Goal: Information Seeking & Learning: Learn about a topic

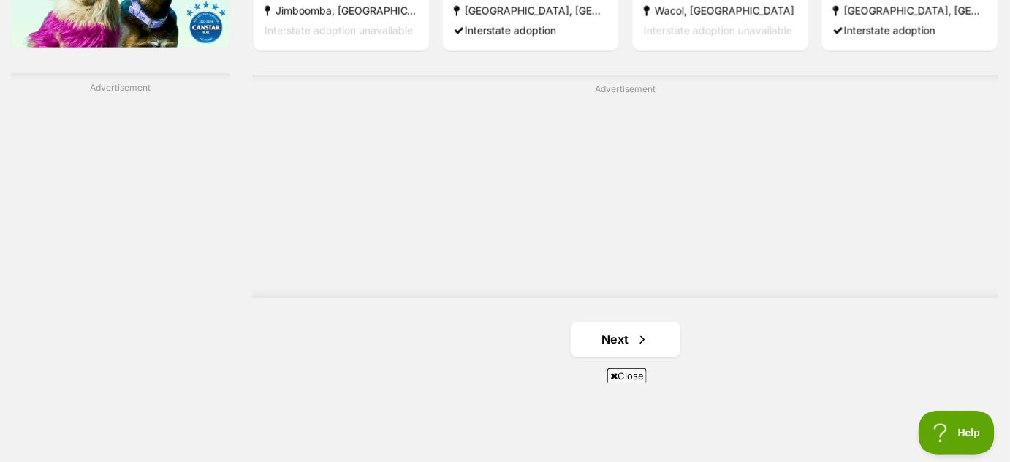
scroll to position [2542, 0]
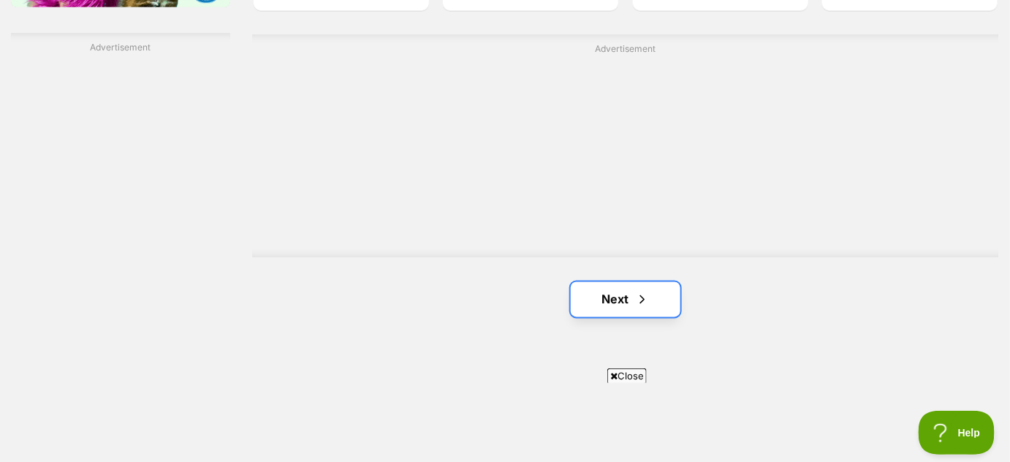
click at [646, 300] on span "Next page" at bounding box center [642, 300] width 15 height 18
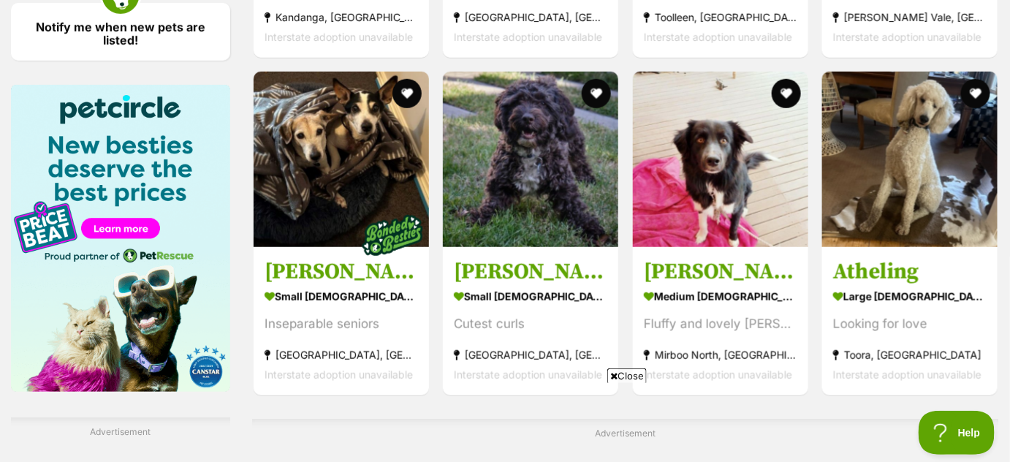
scroll to position [2163, 0]
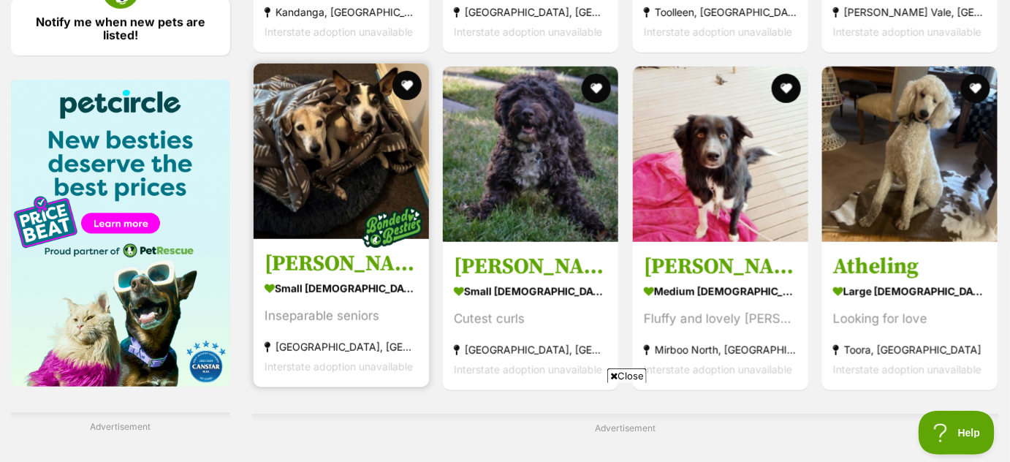
click at [334, 198] on img at bounding box center [341, 151] width 175 height 175
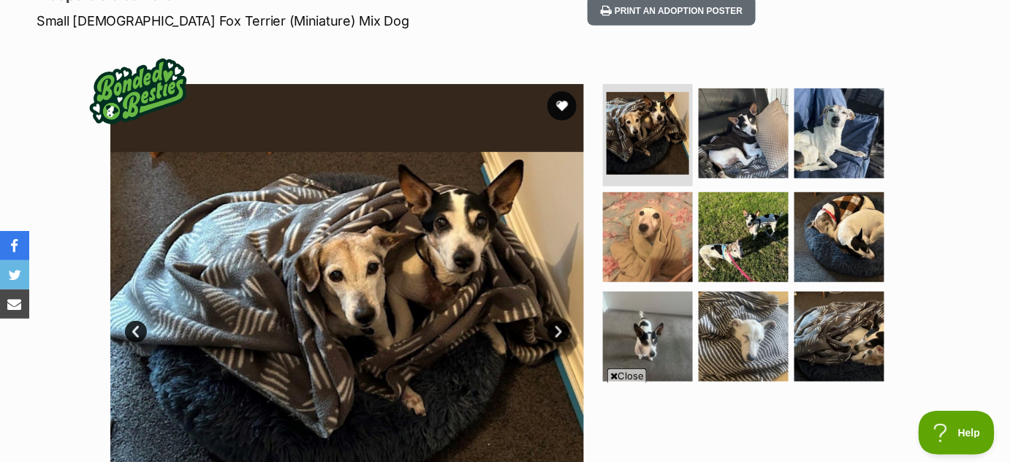
scroll to position [228, 0]
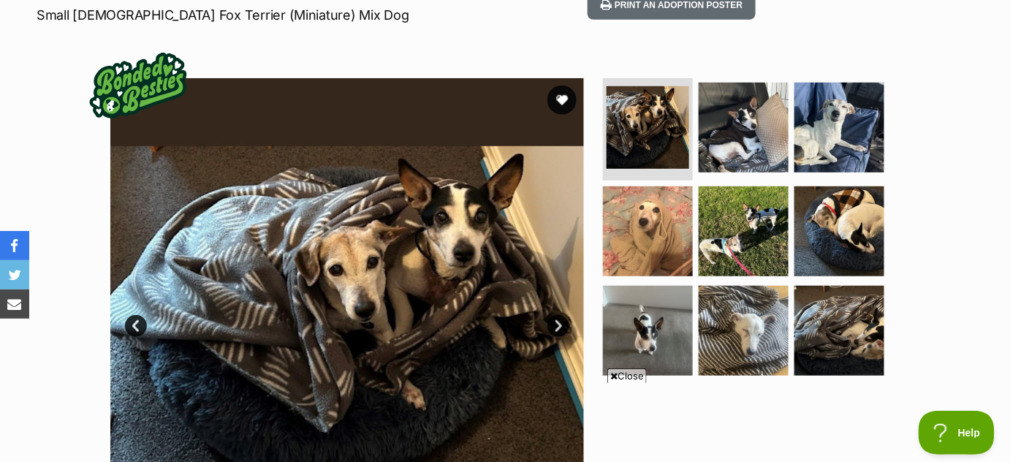
click at [559, 326] on link "Next" at bounding box center [558, 326] width 22 height 22
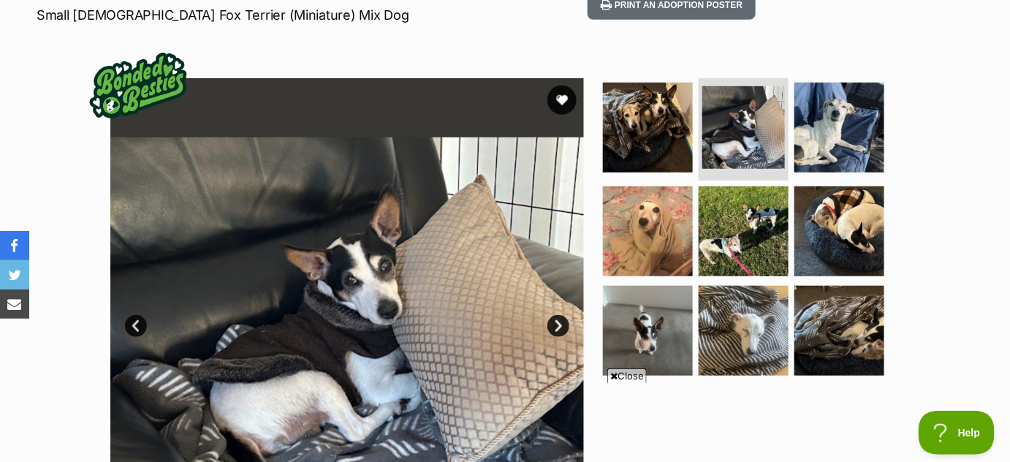
click at [559, 326] on link "Next" at bounding box center [558, 326] width 22 height 22
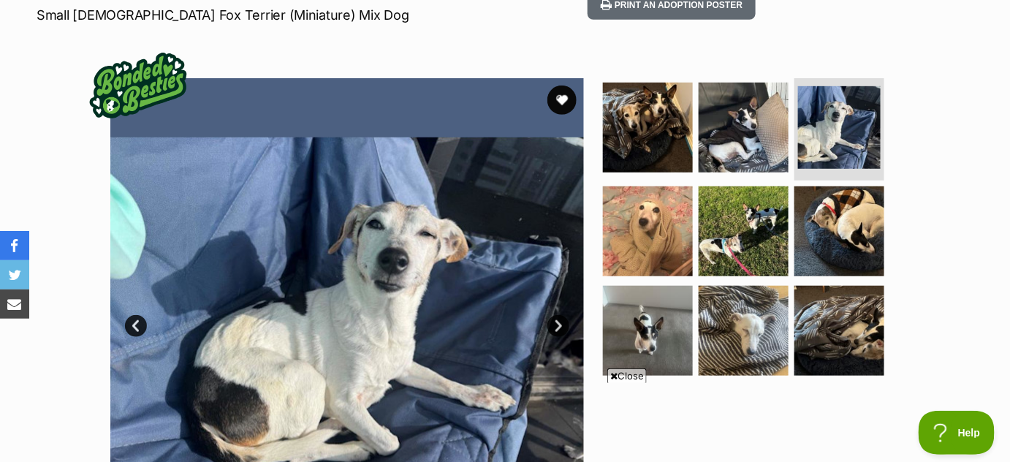
click at [559, 326] on link "Next" at bounding box center [558, 326] width 22 height 22
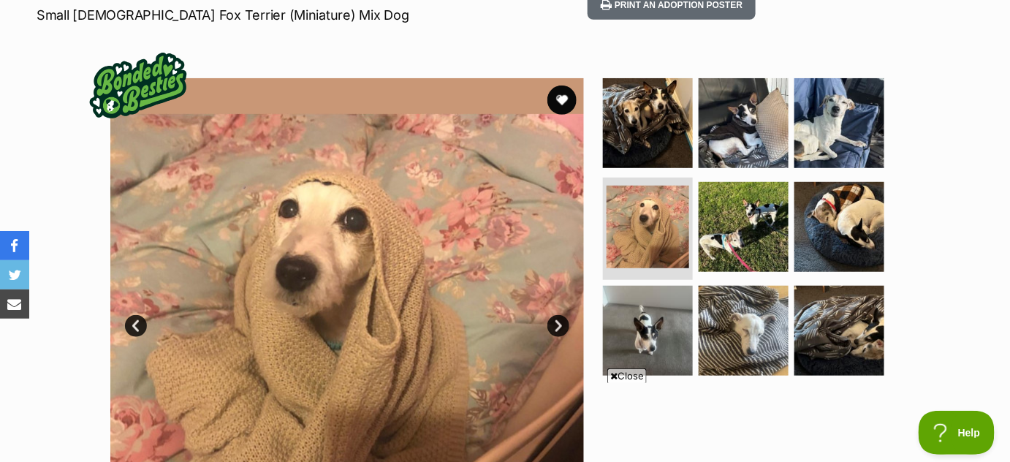
click at [559, 326] on link "Next" at bounding box center [558, 326] width 22 height 22
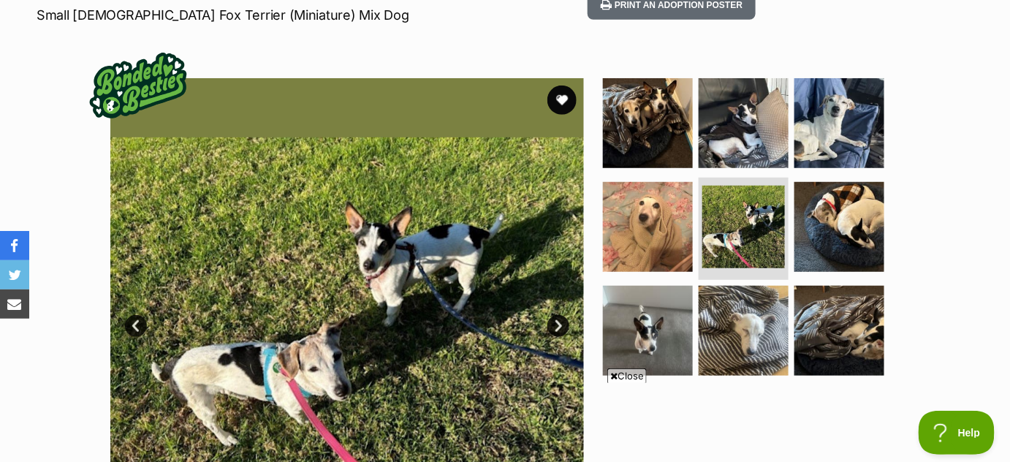
click at [559, 326] on link "Next" at bounding box center [558, 326] width 22 height 22
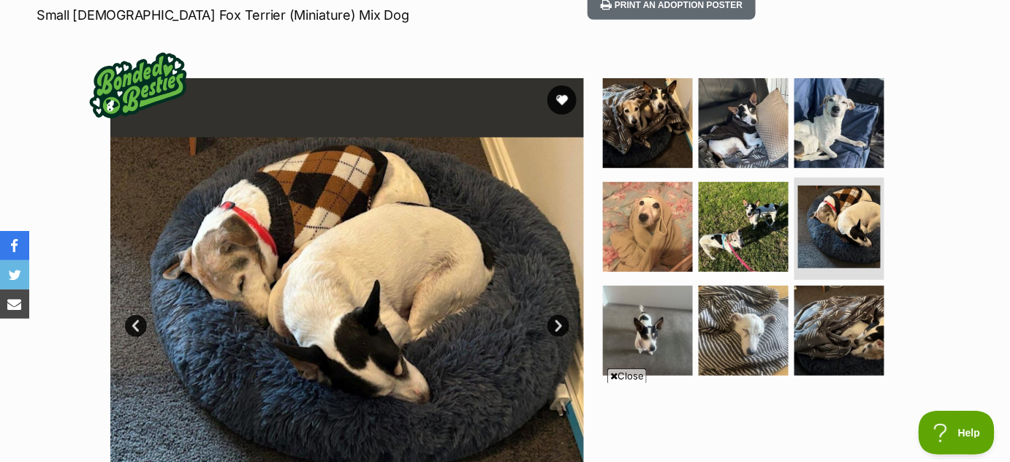
click at [559, 326] on link "Next" at bounding box center [558, 326] width 22 height 22
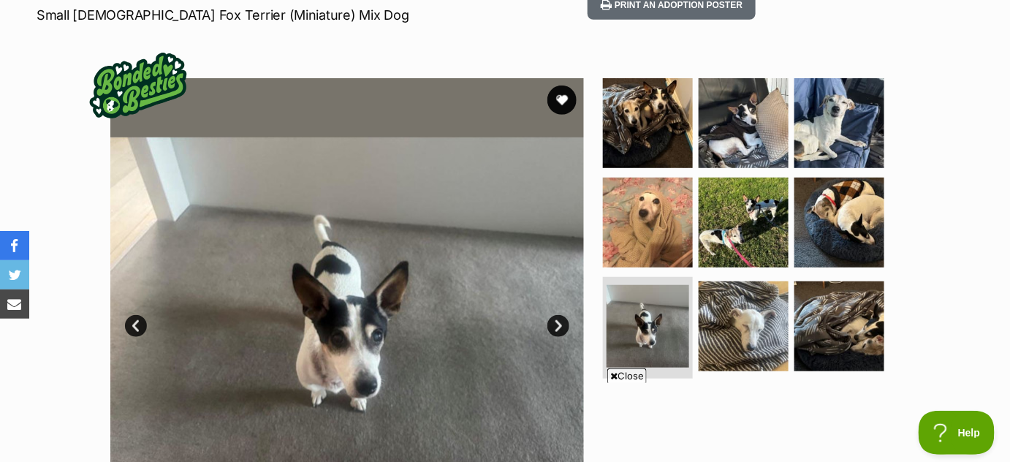
click at [559, 326] on link "Next" at bounding box center [558, 326] width 22 height 22
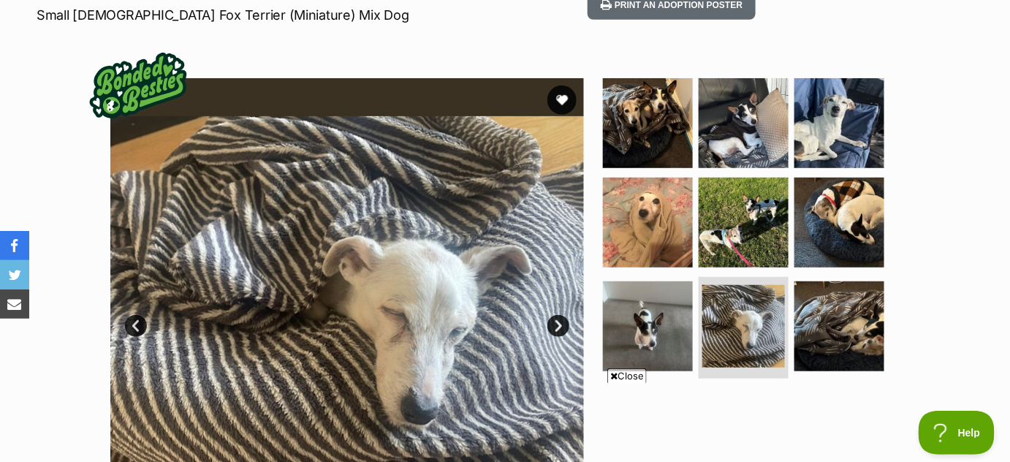
click at [559, 326] on link "Next" at bounding box center [558, 326] width 22 height 22
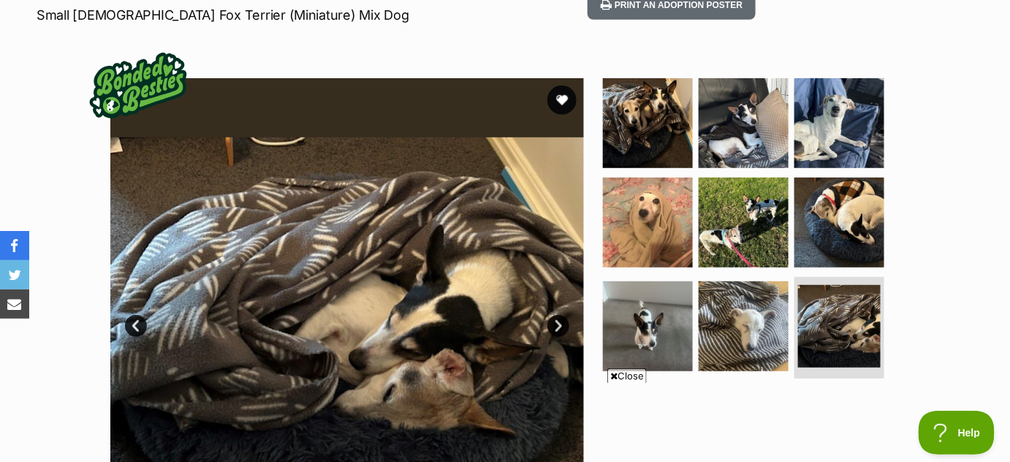
click at [559, 326] on link "Next" at bounding box center [558, 326] width 22 height 22
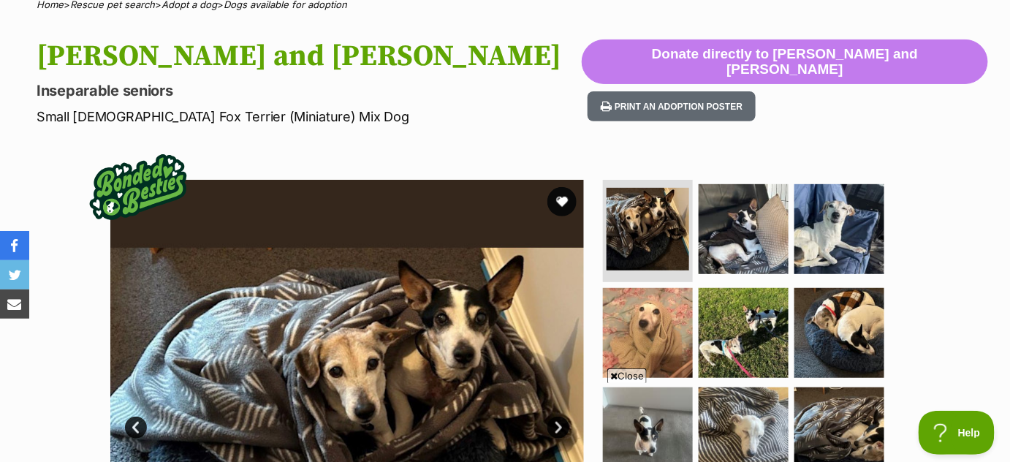
scroll to position [0, 0]
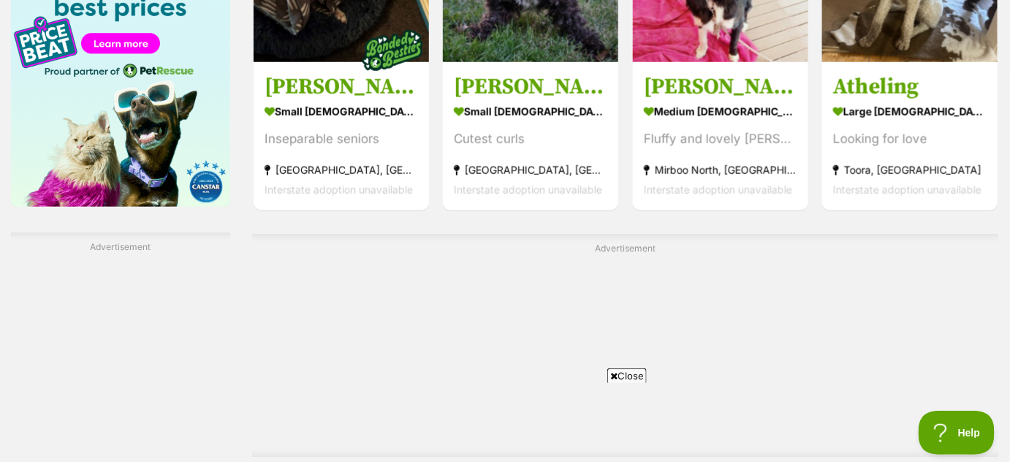
scroll to position [2346, 0]
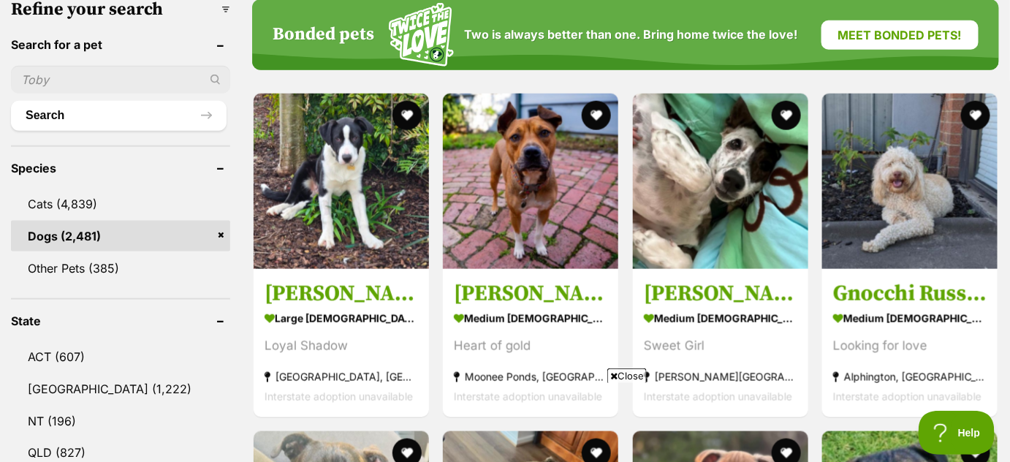
scroll to position [482, 0]
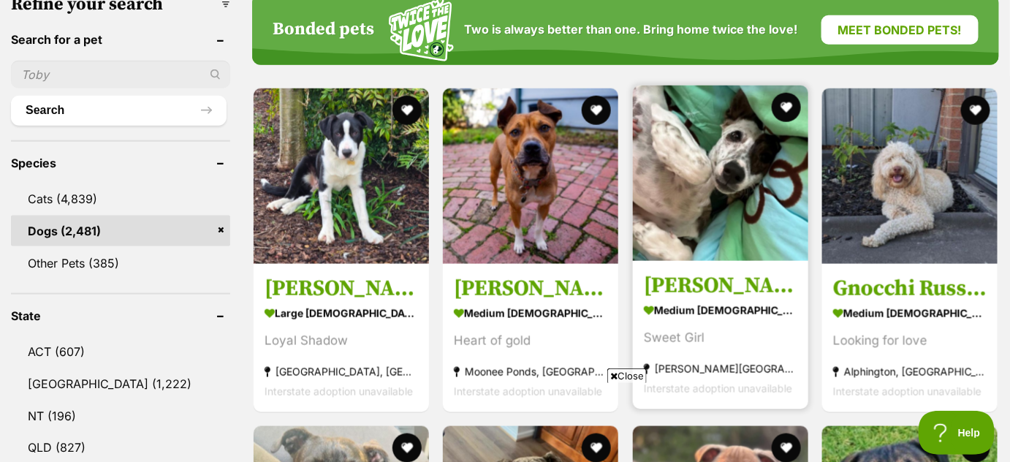
click at [708, 230] on img at bounding box center [720, 172] width 175 height 175
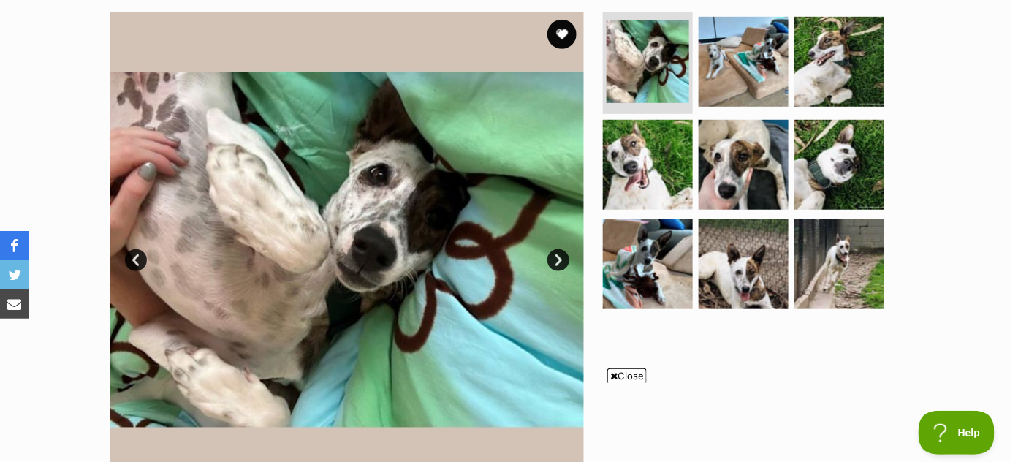
click at [566, 267] on img at bounding box center [347, 249] width 474 height 474
click at [565, 262] on link "Next" at bounding box center [558, 260] width 22 height 22
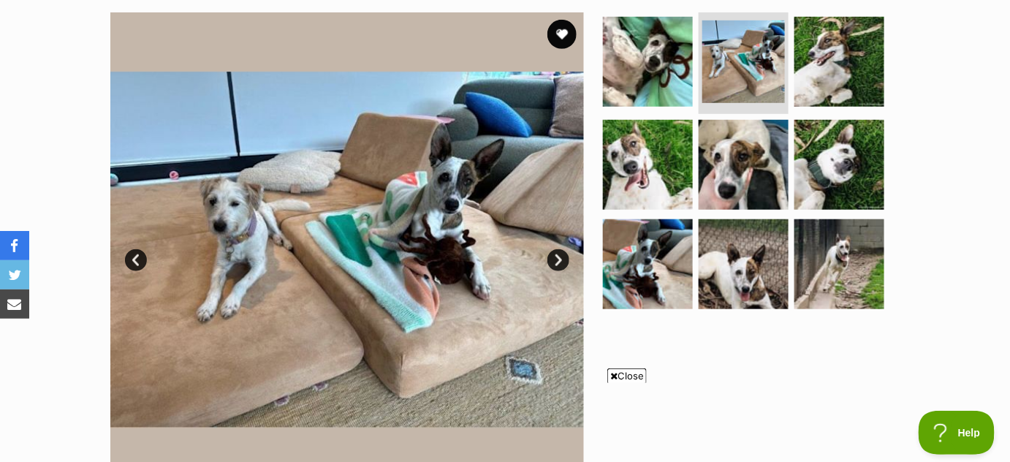
click at [560, 259] on link "Next" at bounding box center [558, 260] width 22 height 22
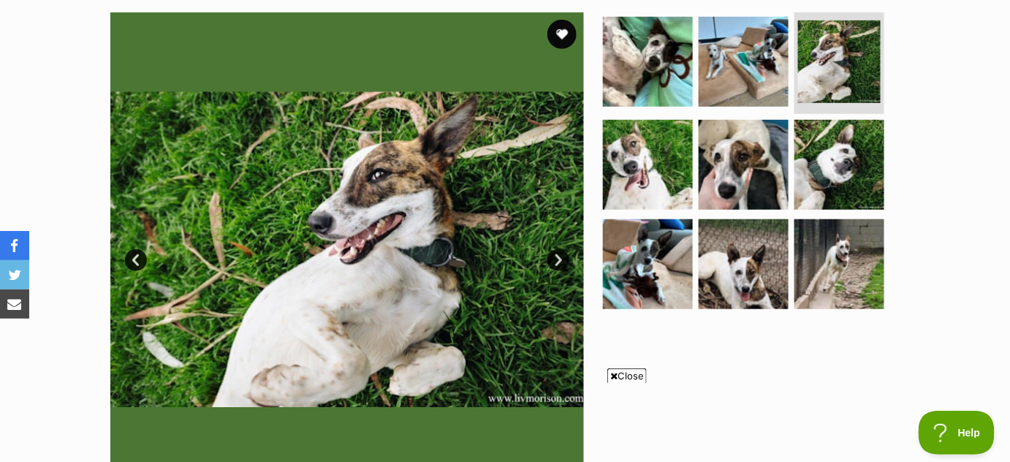
click at [569, 258] on link "Next" at bounding box center [558, 260] width 22 height 22
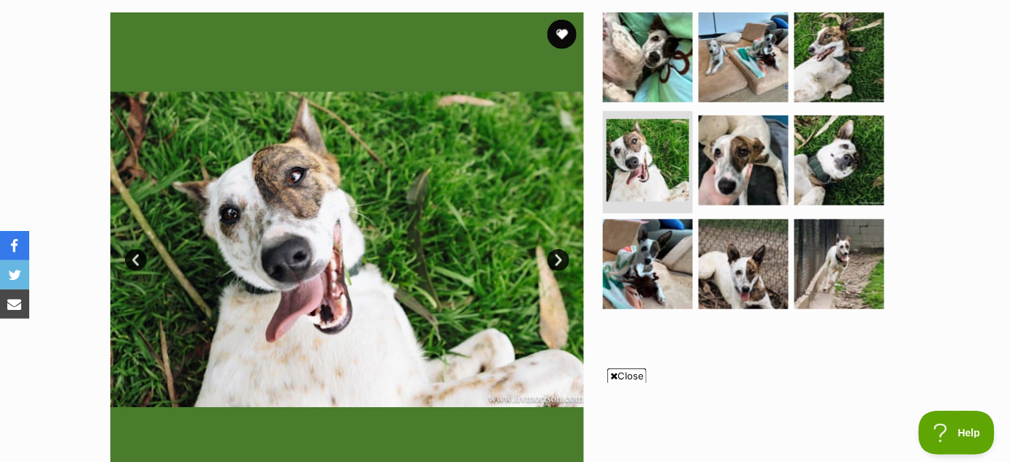
click at [566, 263] on link "Next" at bounding box center [558, 260] width 22 height 22
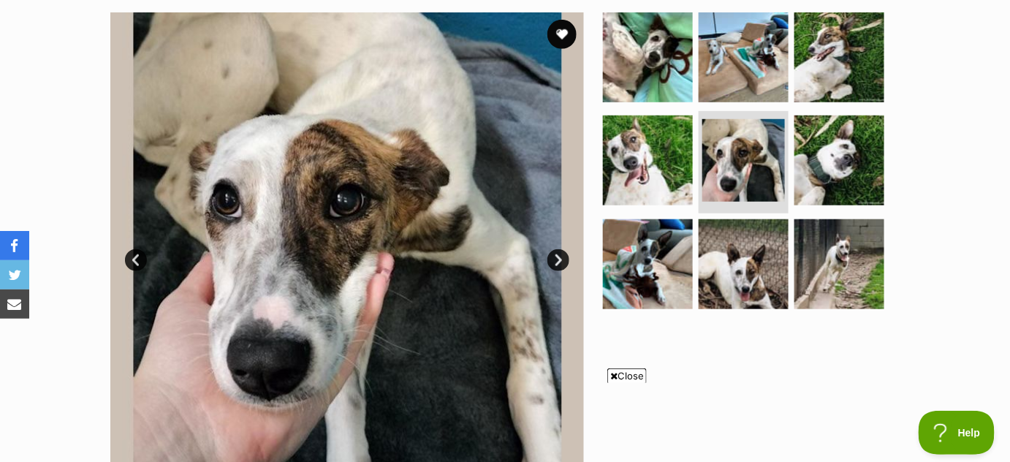
click at [567, 265] on img at bounding box center [347, 249] width 474 height 474
click at [565, 267] on link "Next" at bounding box center [558, 260] width 22 height 22
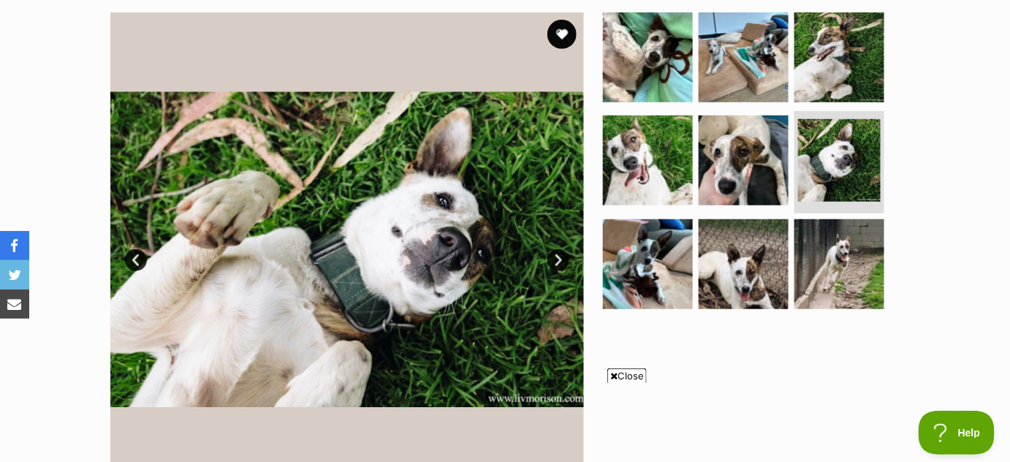
click at [561, 263] on link "Next" at bounding box center [558, 260] width 22 height 22
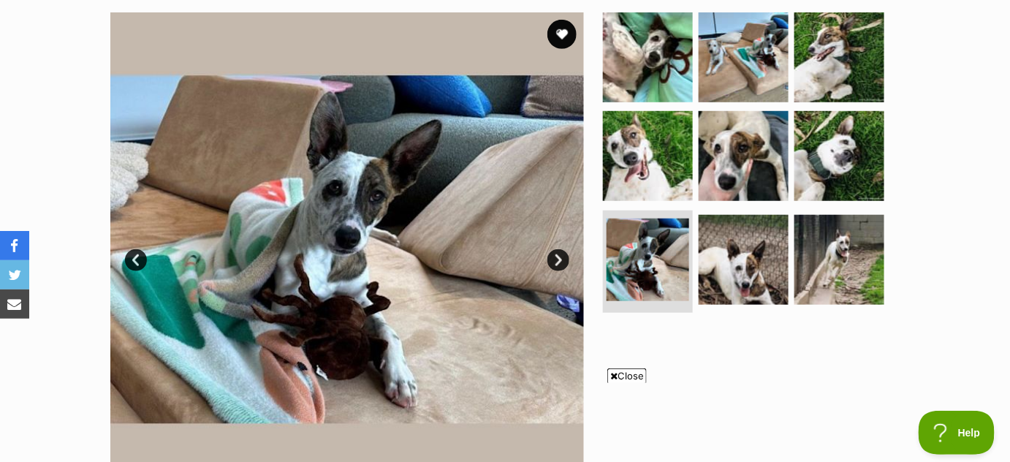
click at [556, 266] on link "Next" at bounding box center [558, 260] width 22 height 22
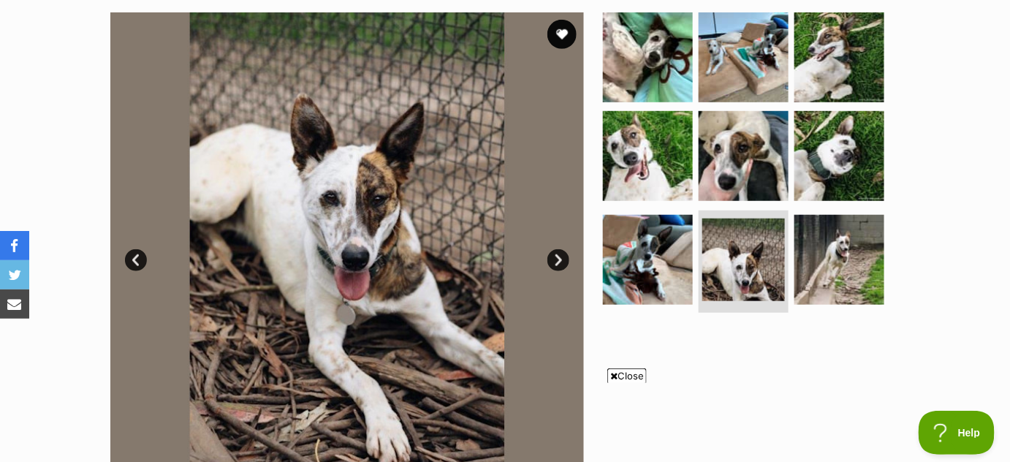
click at [559, 262] on link "Next" at bounding box center [558, 260] width 22 height 22
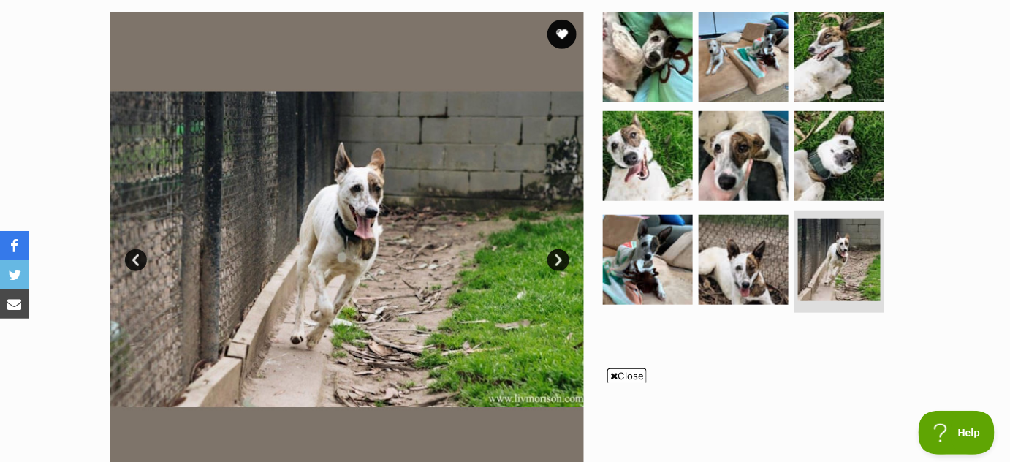
click at [565, 259] on link "Next" at bounding box center [558, 260] width 22 height 22
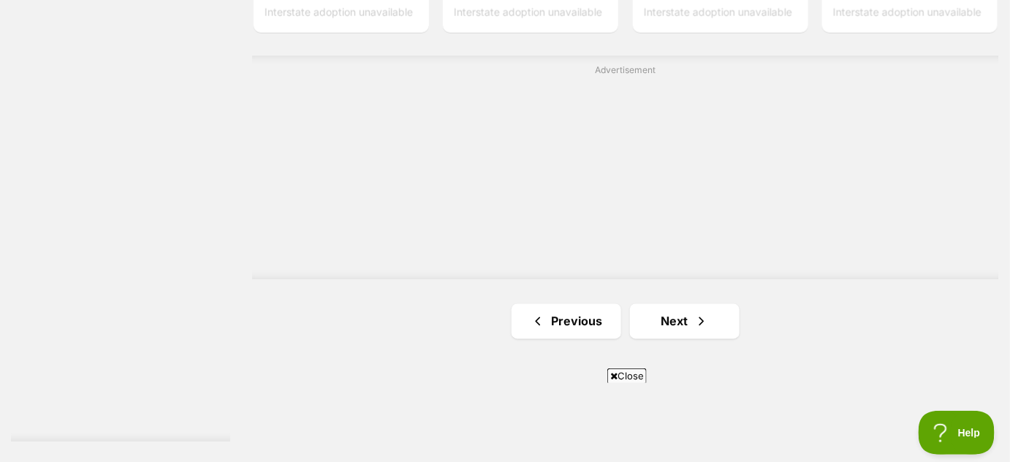
scroll to position [2617, 0]
click at [705, 323] on span "Next page" at bounding box center [701, 318] width 15 height 18
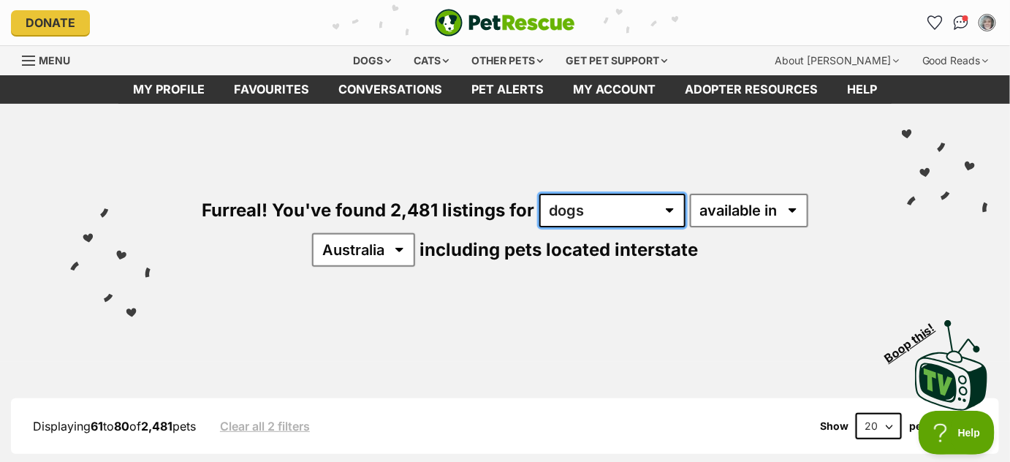
click at [671, 217] on select "any type of pet cats dogs other pets" at bounding box center [612, 211] width 146 height 34
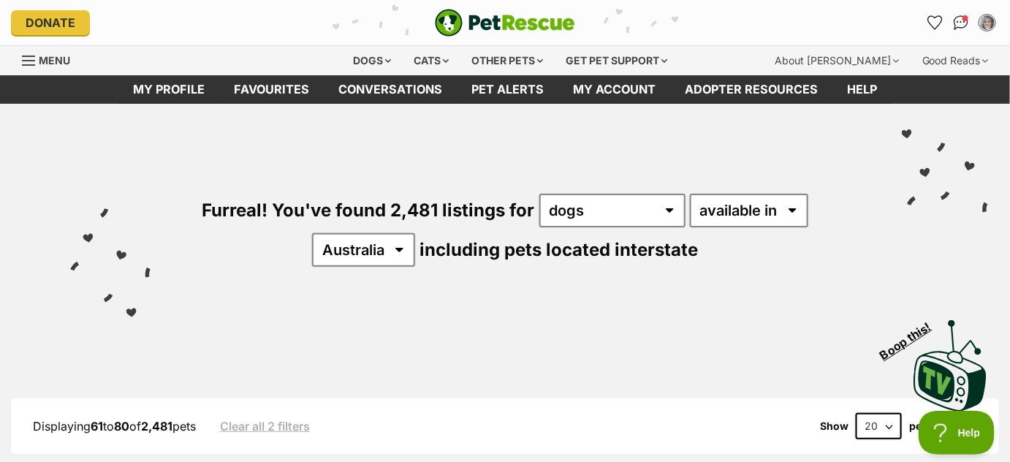
click at [739, 307] on div "Visit PetRescue TV (external site) Boop this!" at bounding box center [505, 360] width 966 height 107
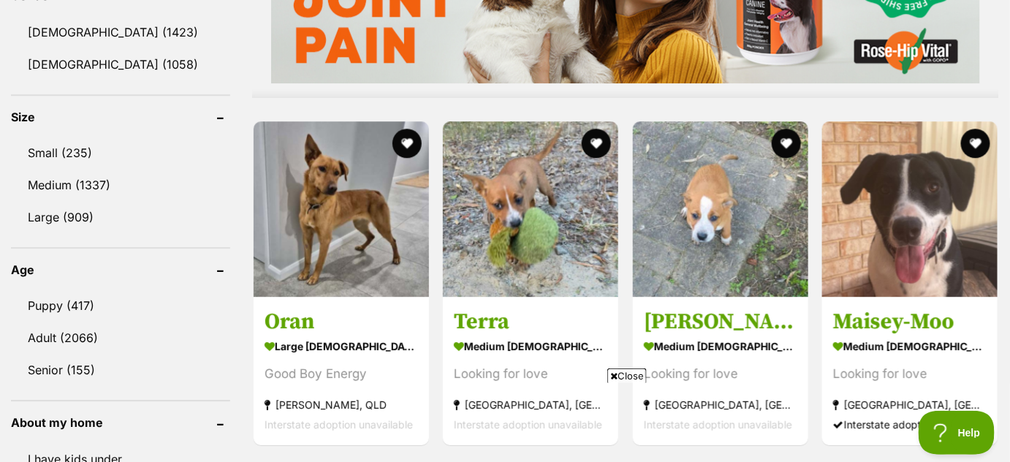
scroll to position [1289, 0]
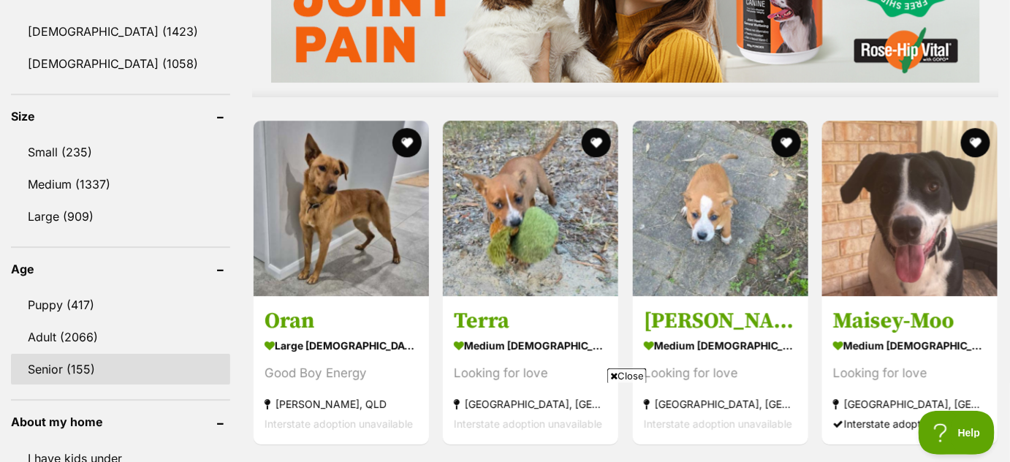
click at [58, 373] on link "Senior (155)" at bounding box center [120, 369] width 219 height 31
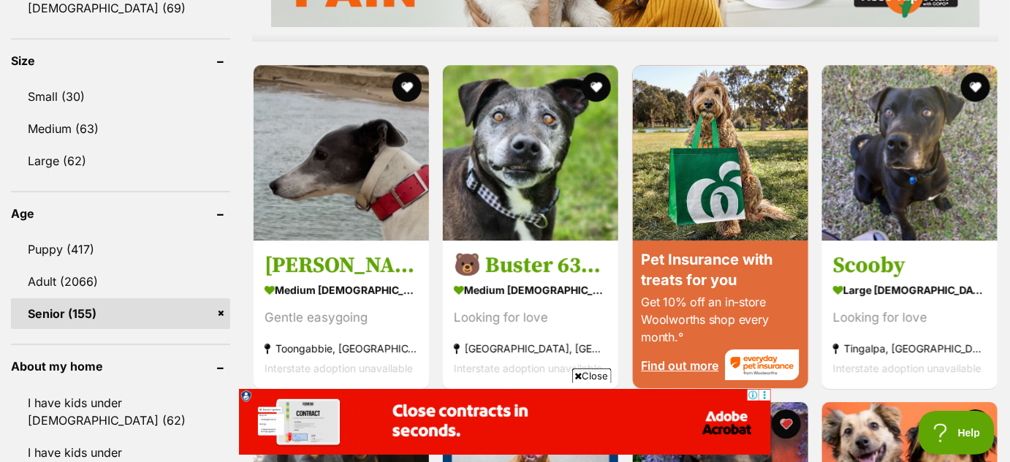
scroll to position [1350, 0]
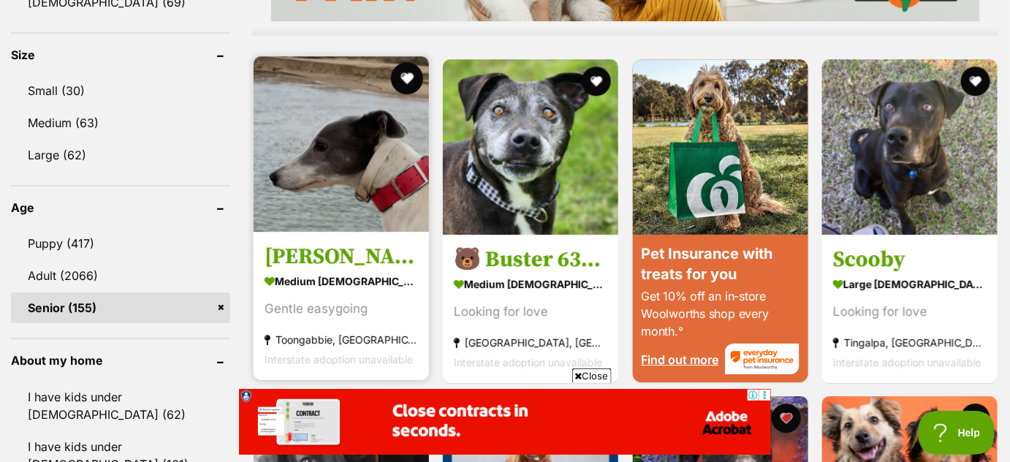
click at [409, 91] on button "favourite" at bounding box center [407, 78] width 32 height 32
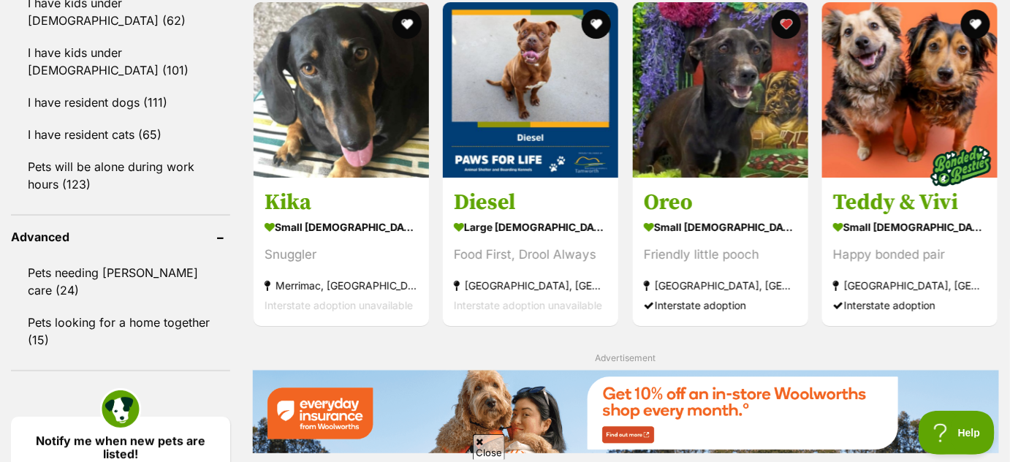
scroll to position [1748, 0]
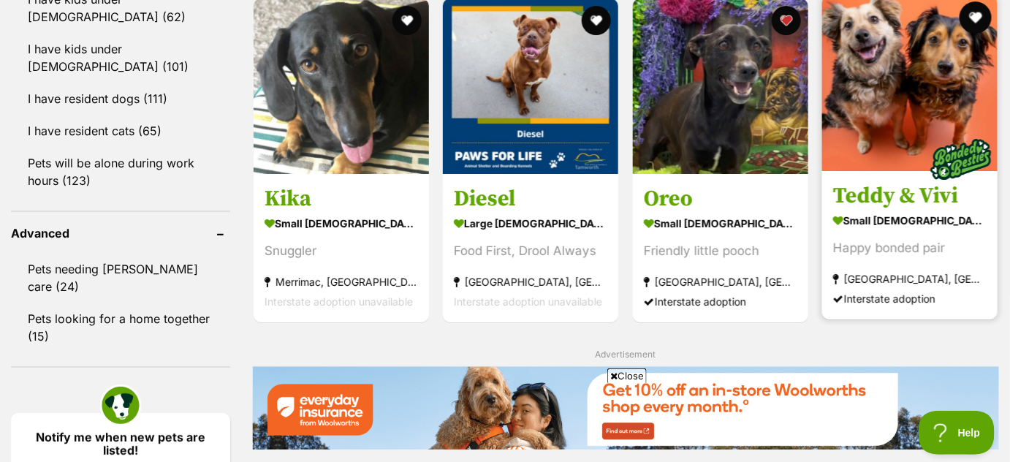
click at [984, 21] on button "favourite" at bounding box center [975, 17] width 32 height 32
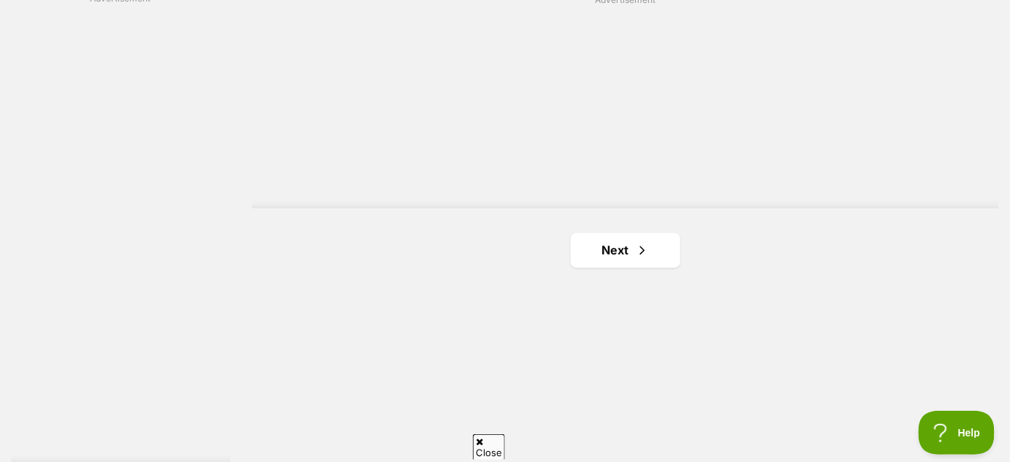
scroll to position [0, 0]
click at [596, 254] on link "Next" at bounding box center [626, 250] width 110 height 35
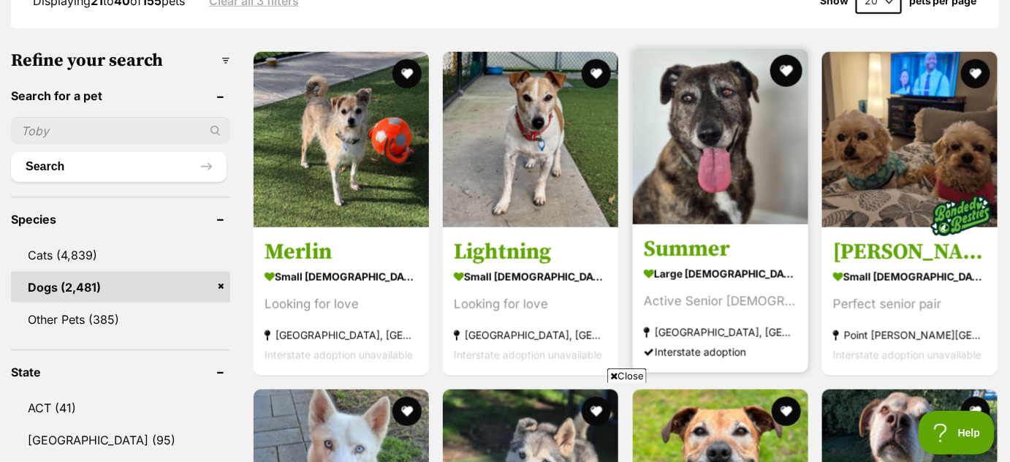
click at [789, 69] on button "favourite" at bounding box center [786, 71] width 32 height 32
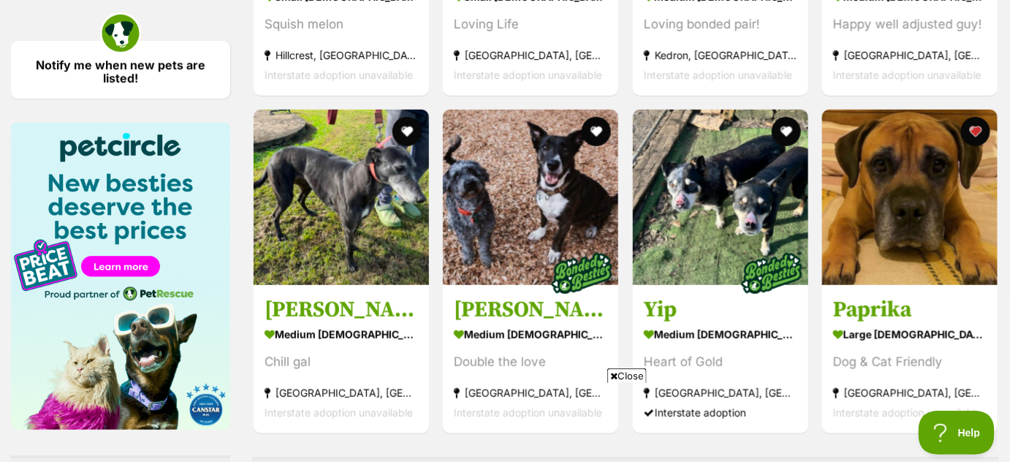
scroll to position [2135, 0]
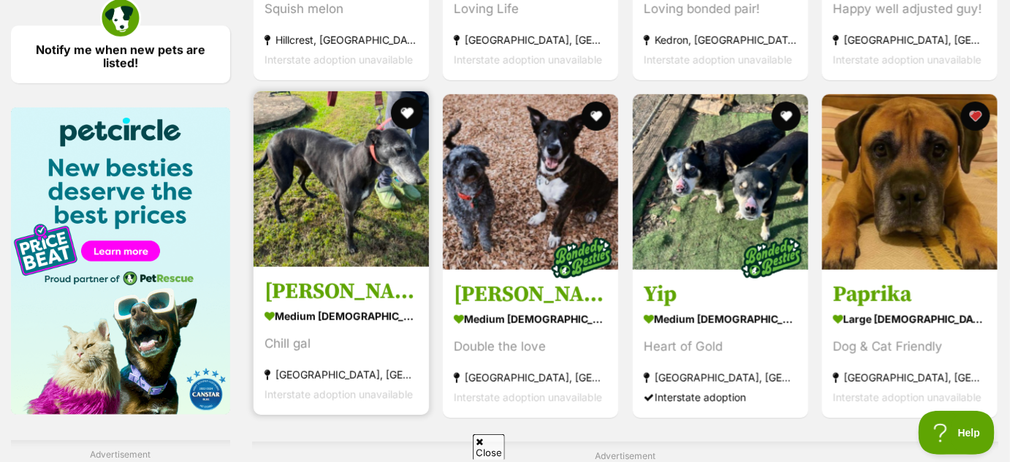
click at [406, 113] on button "favourite" at bounding box center [407, 113] width 32 height 32
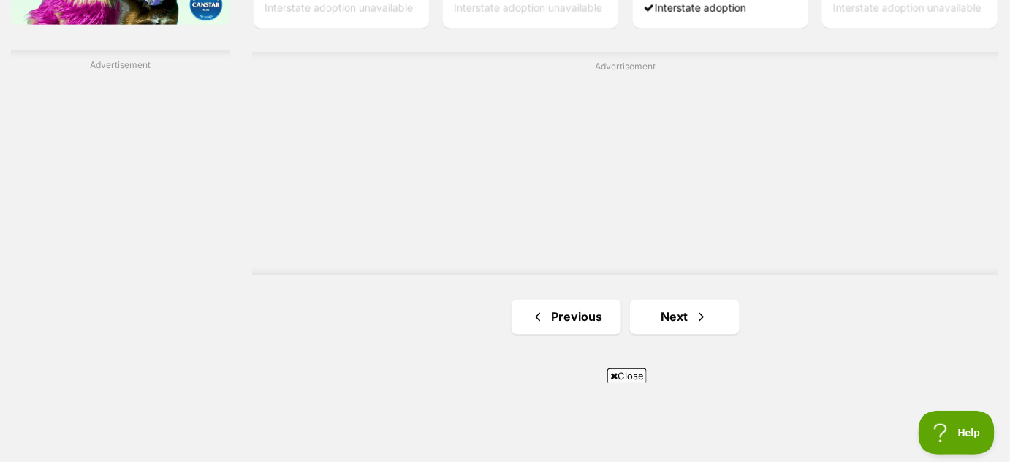
scroll to position [2530, 0]
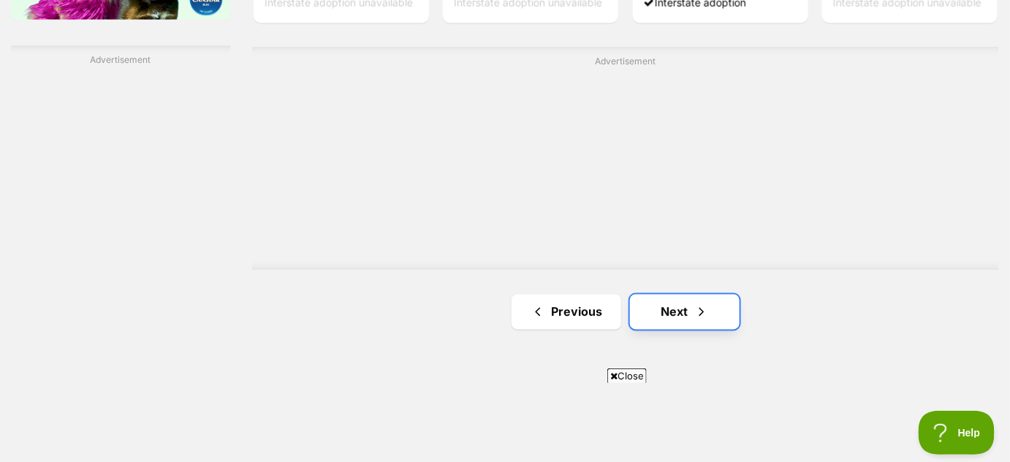
click at [679, 311] on link "Next" at bounding box center [685, 311] width 110 height 35
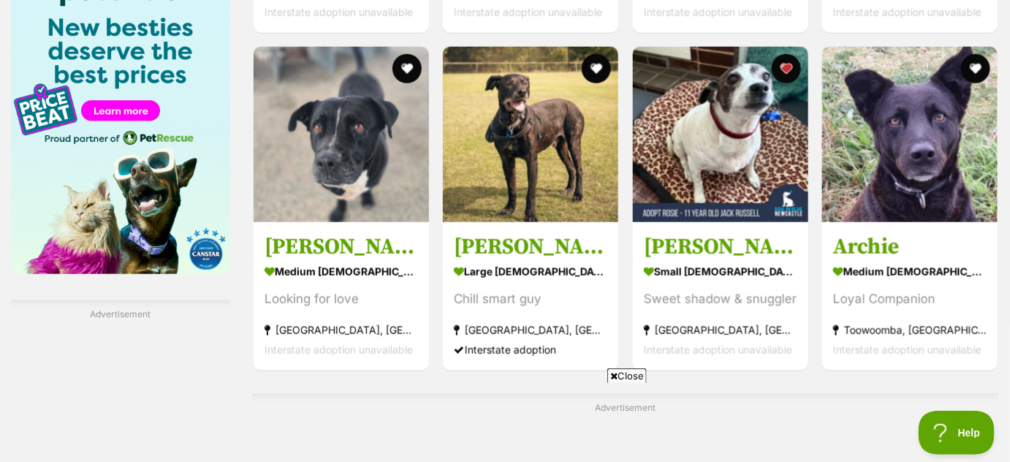
scroll to position [2280, 0]
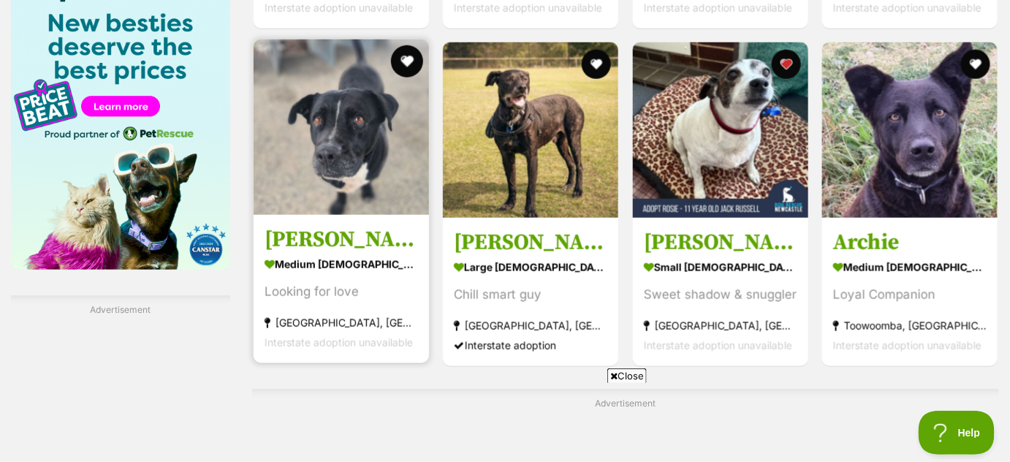
click at [406, 53] on button "favourite" at bounding box center [407, 61] width 32 height 32
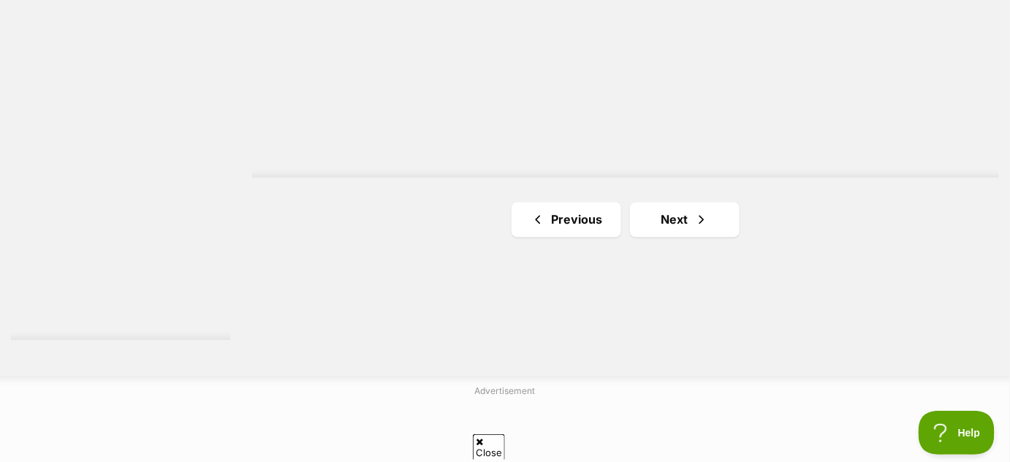
scroll to position [2725, 0]
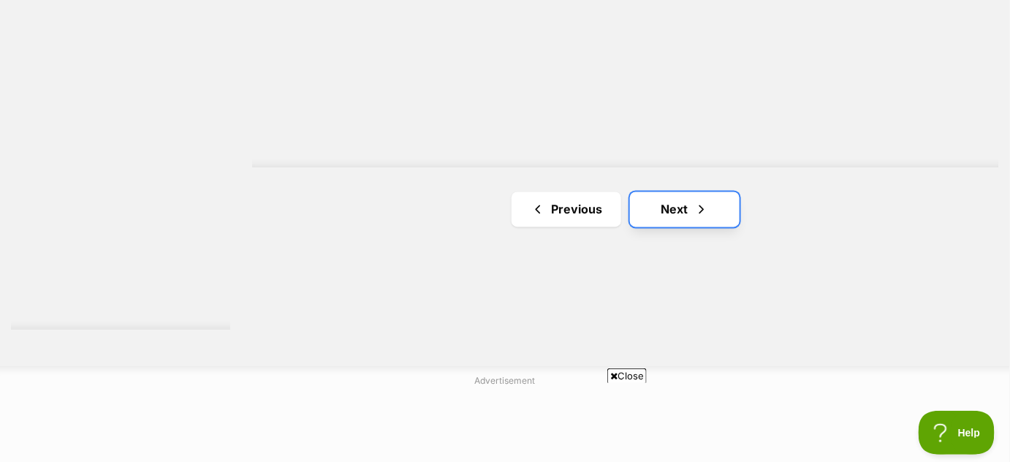
click at [694, 210] on span "Next page" at bounding box center [701, 210] width 15 height 18
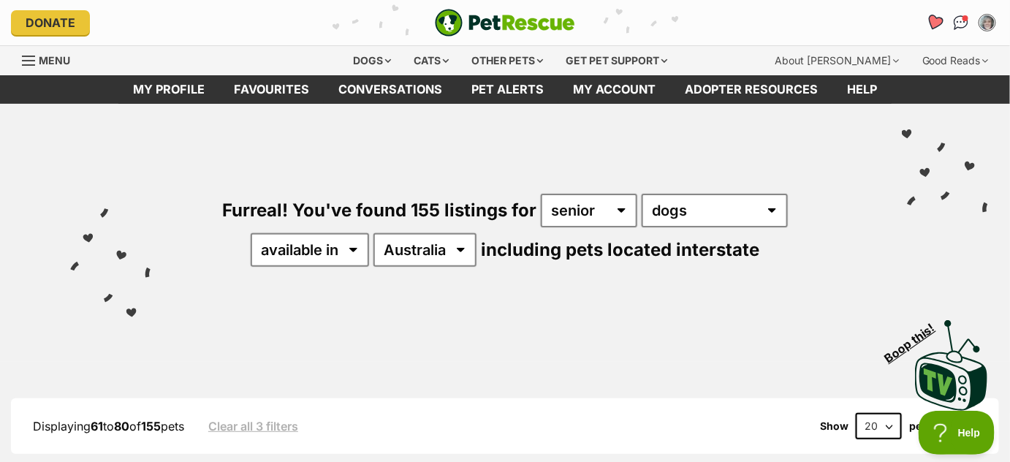
click at [934, 20] on icon "Favourites" at bounding box center [935, 22] width 18 height 17
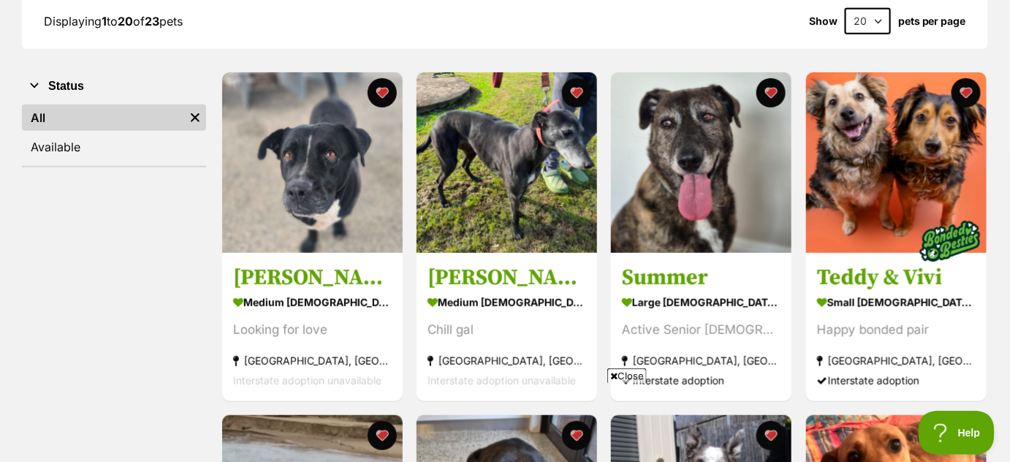
scroll to position [235, 0]
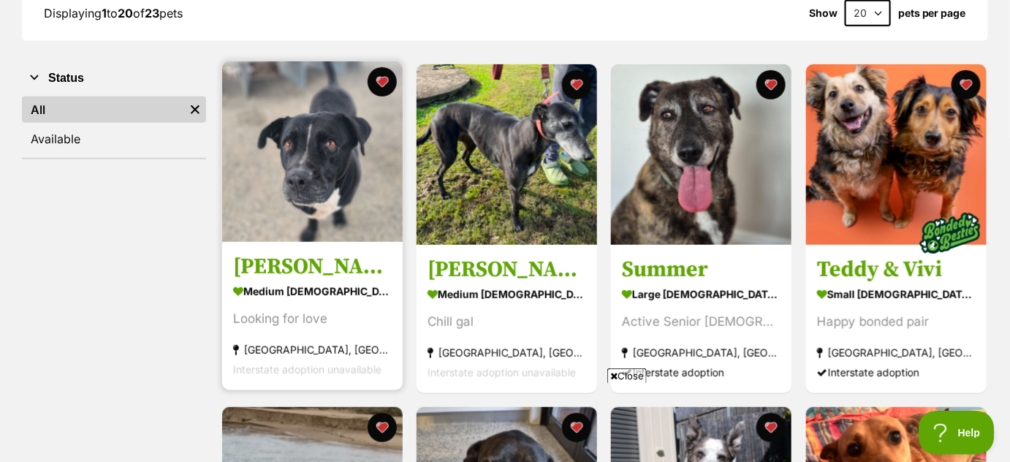
click at [354, 158] on img at bounding box center [312, 151] width 180 height 180
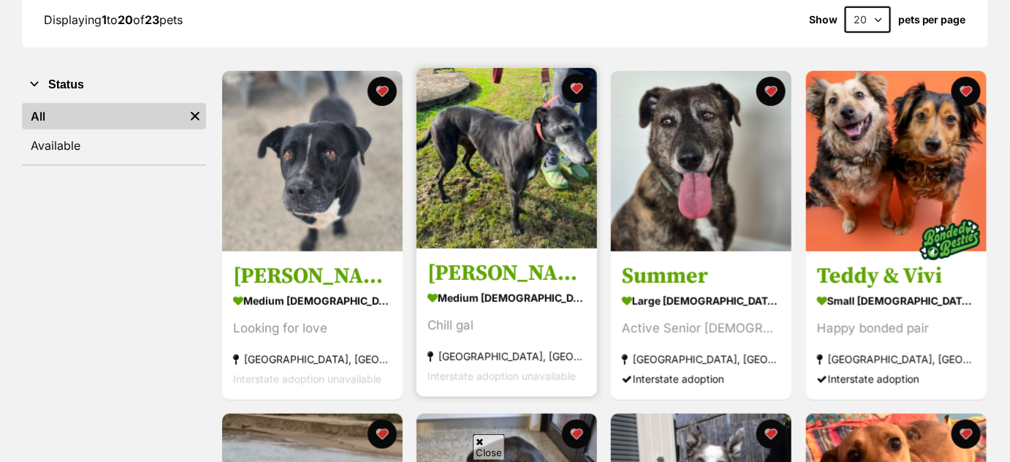
click at [501, 194] on img at bounding box center [507, 158] width 180 height 180
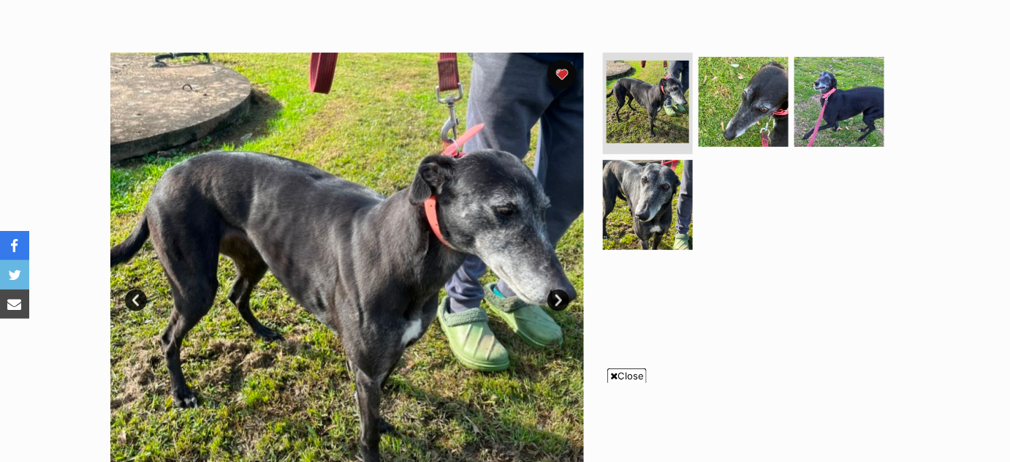
click at [560, 295] on link "Next" at bounding box center [558, 300] width 22 height 22
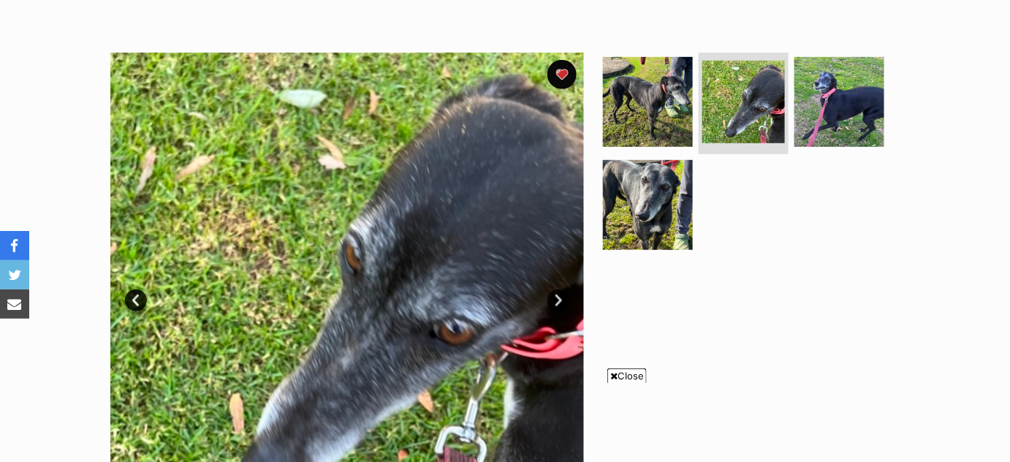
click at [560, 295] on link "Next" at bounding box center [558, 300] width 22 height 22
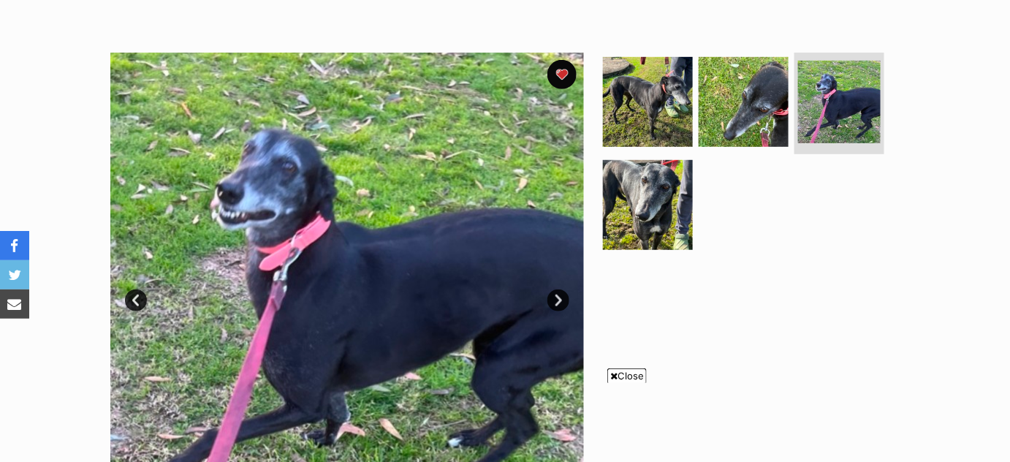
click at [560, 295] on link "Next" at bounding box center [558, 300] width 22 height 22
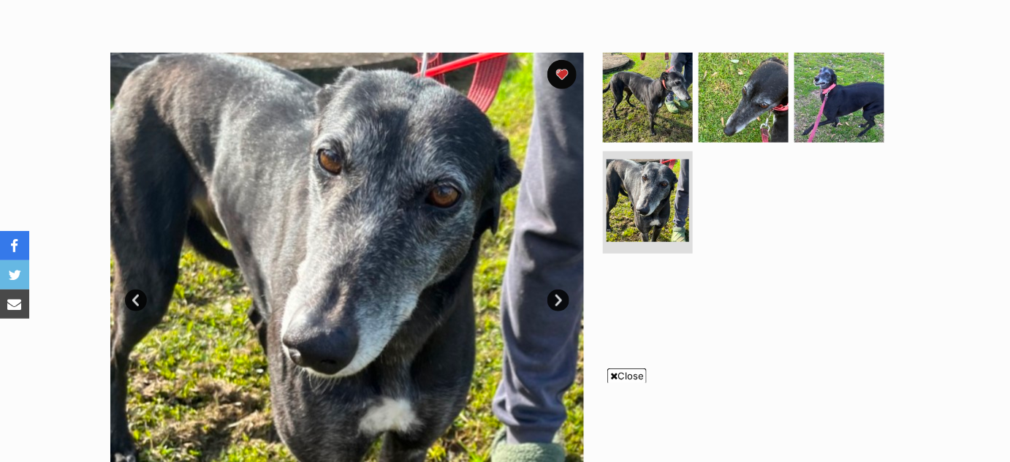
click at [560, 295] on link "Next" at bounding box center [558, 300] width 22 height 22
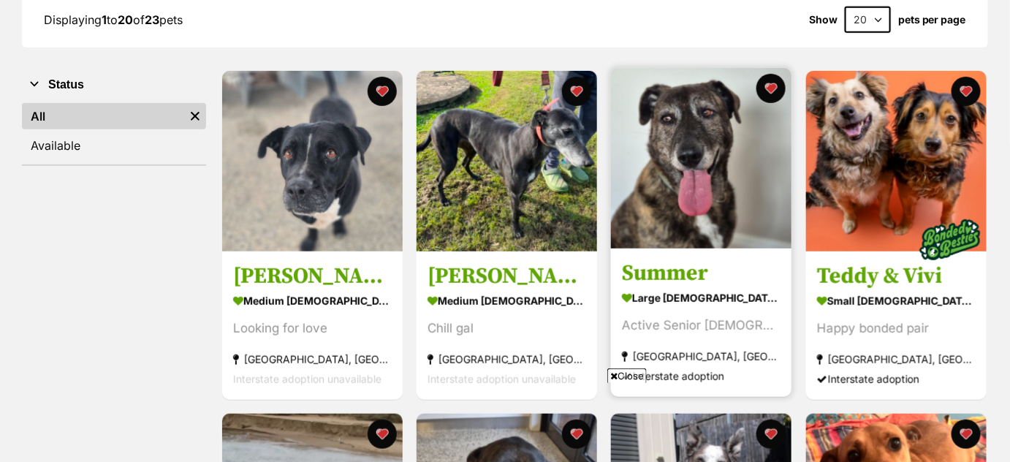
click at [672, 167] on img at bounding box center [701, 158] width 180 height 180
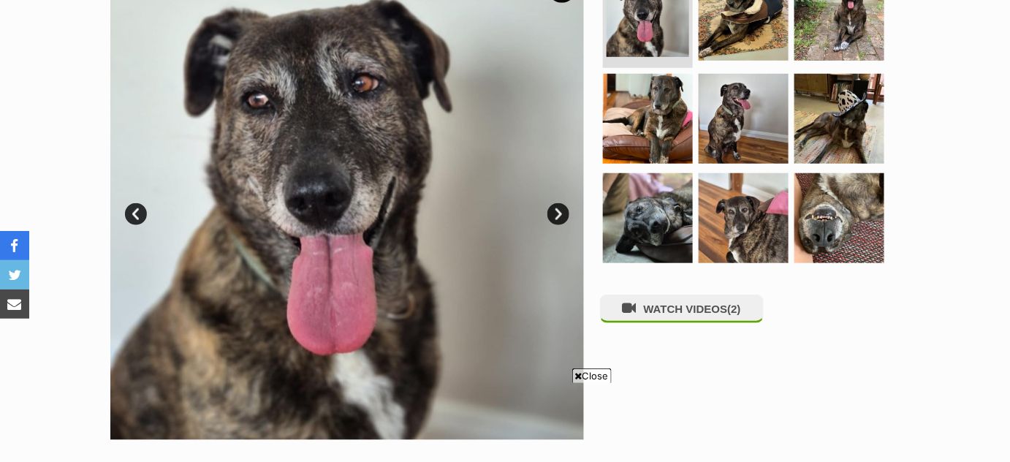
click at [558, 212] on link "Next" at bounding box center [558, 214] width 22 height 22
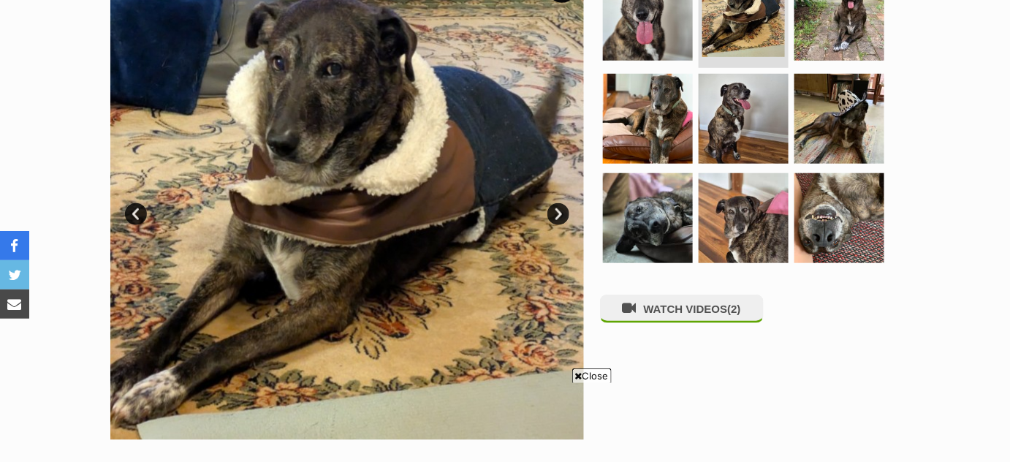
click at [558, 212] on link "Next" at bounding box center [558, 214] width 22 height 22
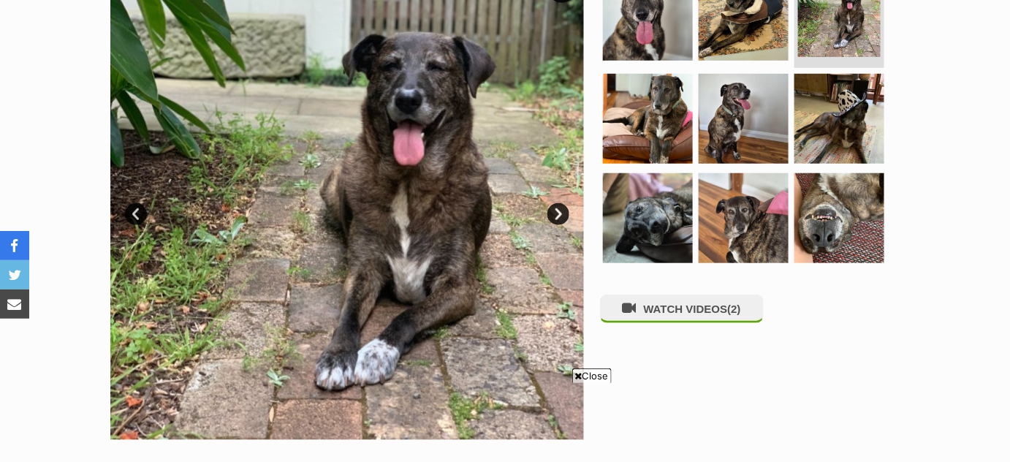
click at [558, 212] on link "Next" at bounding box center [558, 214] width 22 height 22
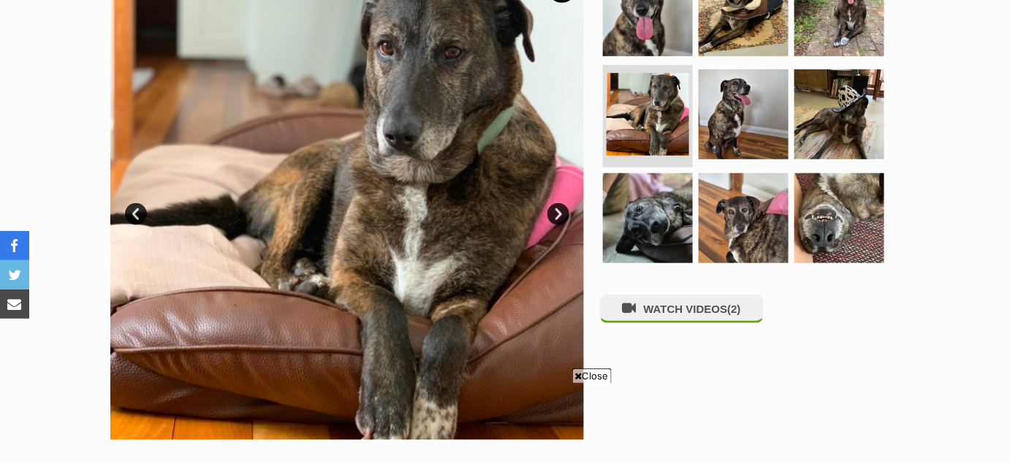
click at [558, 212] on link "Next" at bounding box center [558, 214] width 22 height 22
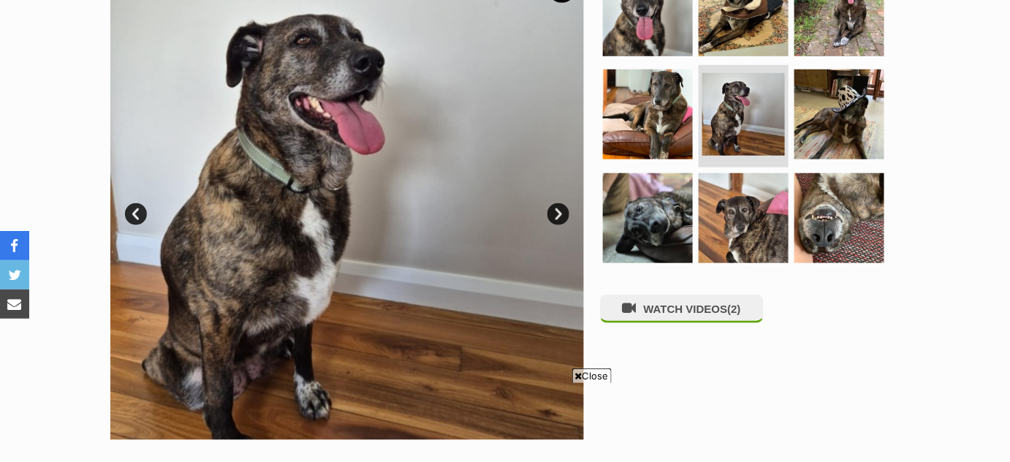
click at [558, 212] on link "Next" at bounding box center [558, 214] width 22 height 22
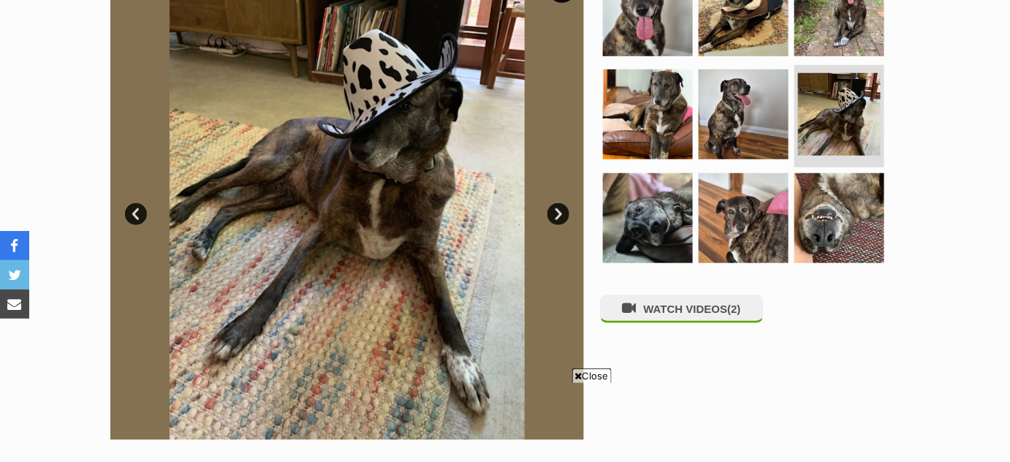
click at [558, 212] on link "Next" at bounding box center [558, 214] width 22 height 22
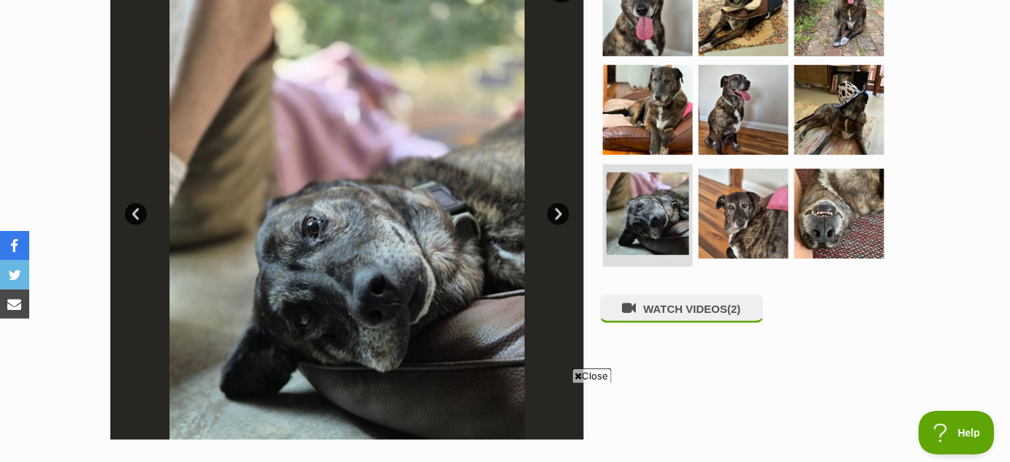
click at [558, 212] on link "Next" at bounding box center [558, 214] width 22 height 22
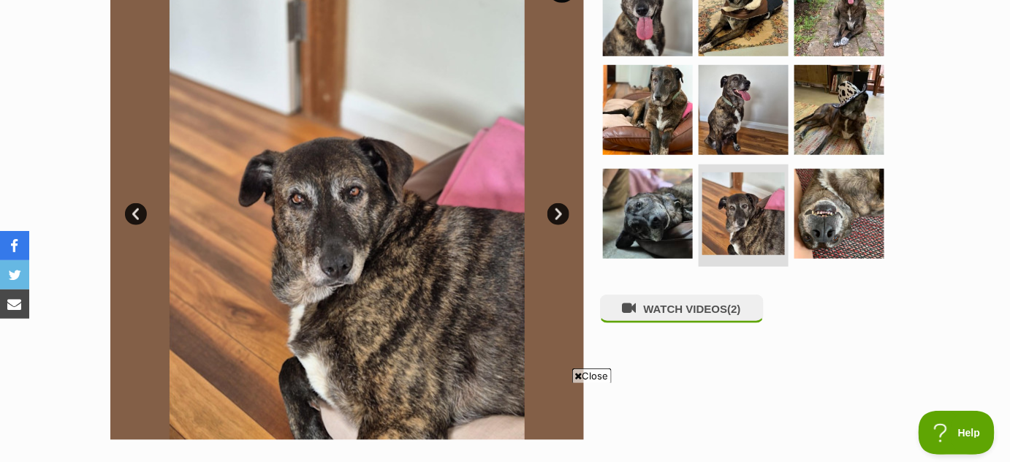
click at [558, 212] on link "Next" at bounding box center [558, 214] width 22 height 22
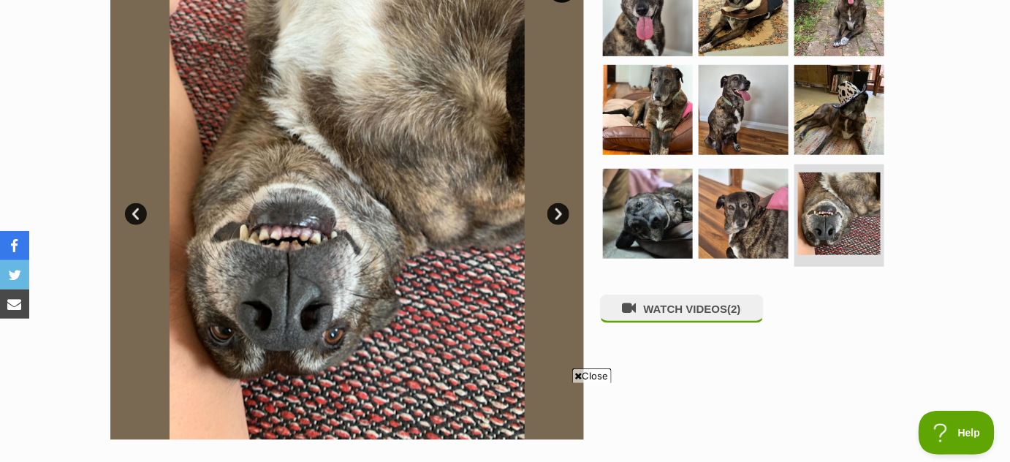
click at [558, 212] on link "Next" at bounding box center [558, 214] width 22 height 22
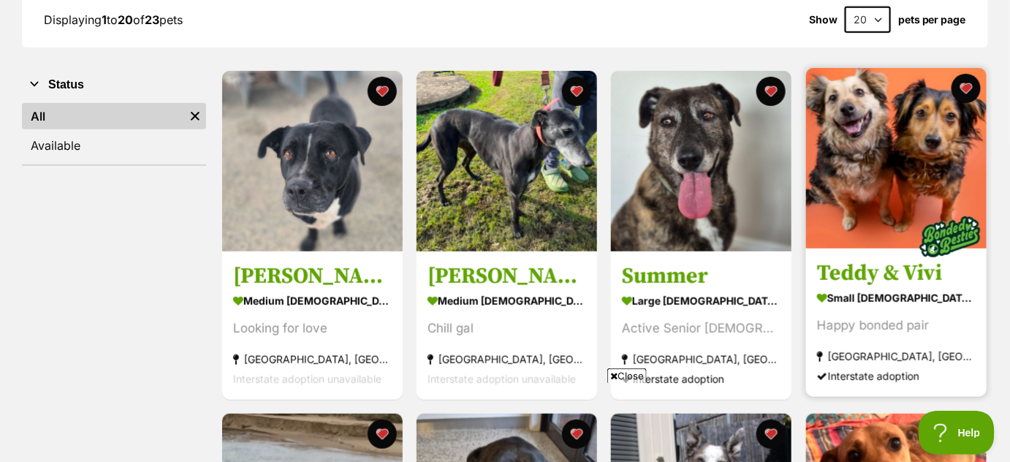
click at [878, 202] on img at bounding box center [896, 158] width 180 height 180
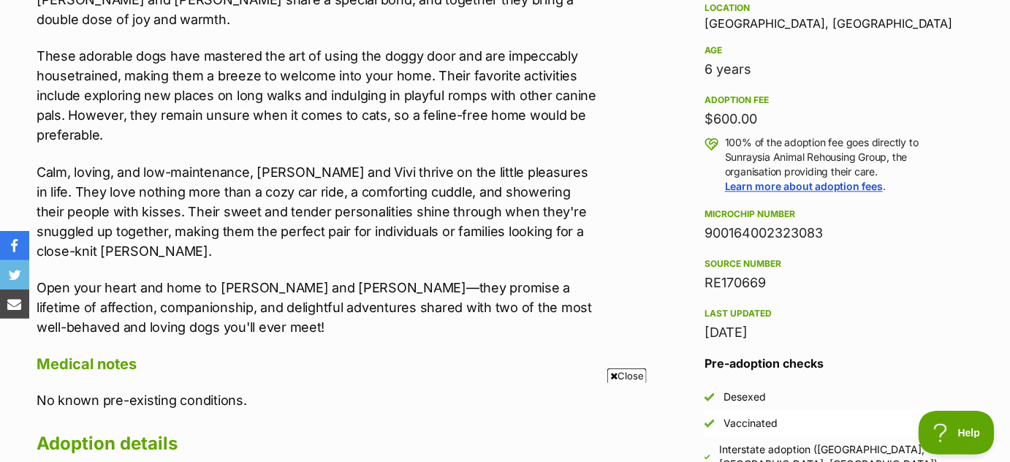
scroll to position [984, 0]
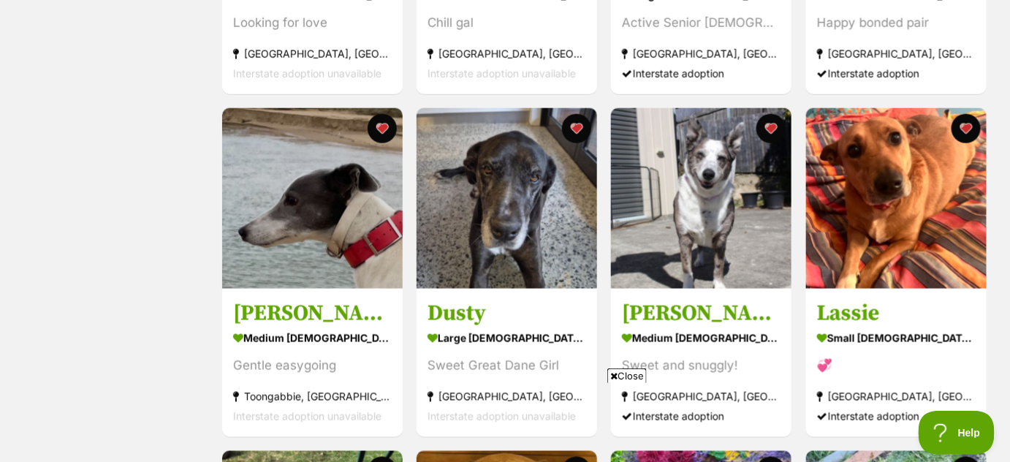
scroll to position [541, 0]
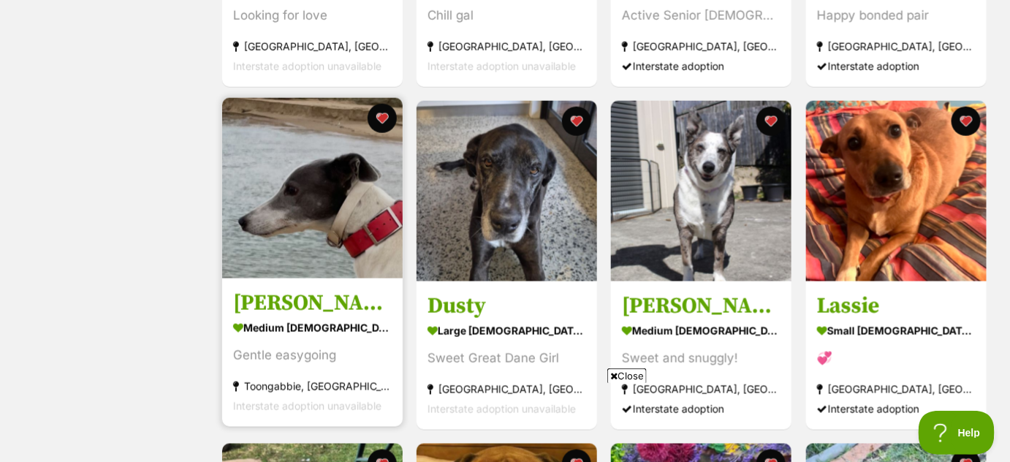
click at [354, 223] on img at bounding box center [312, 188] width 180 height 180
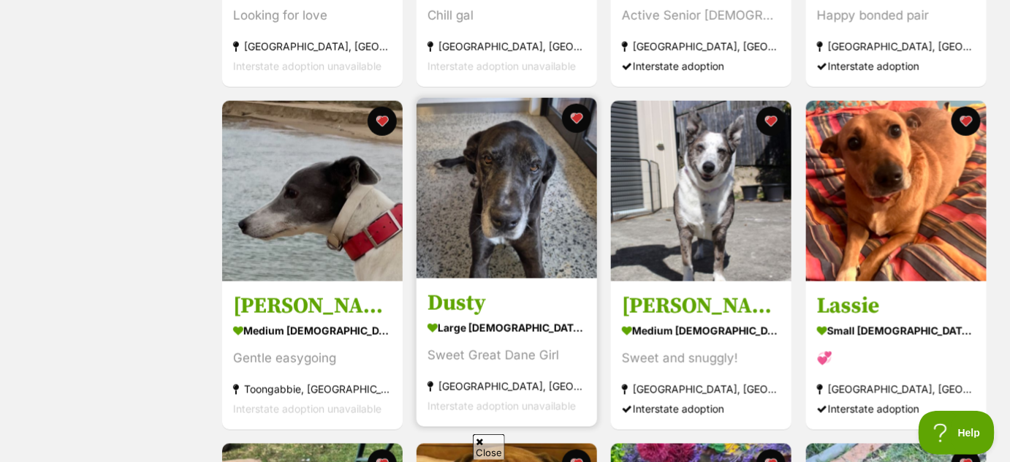
click at [490, 212] on img at bounding box center [507, 188] width 180 height 180
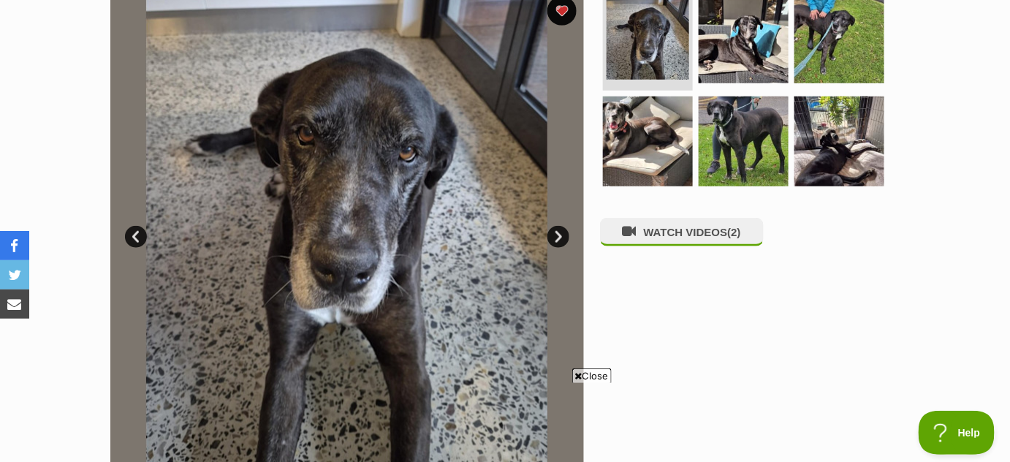
click at [552, 237] on link "Next" at bounding box center [558, 237] width 22 height 22
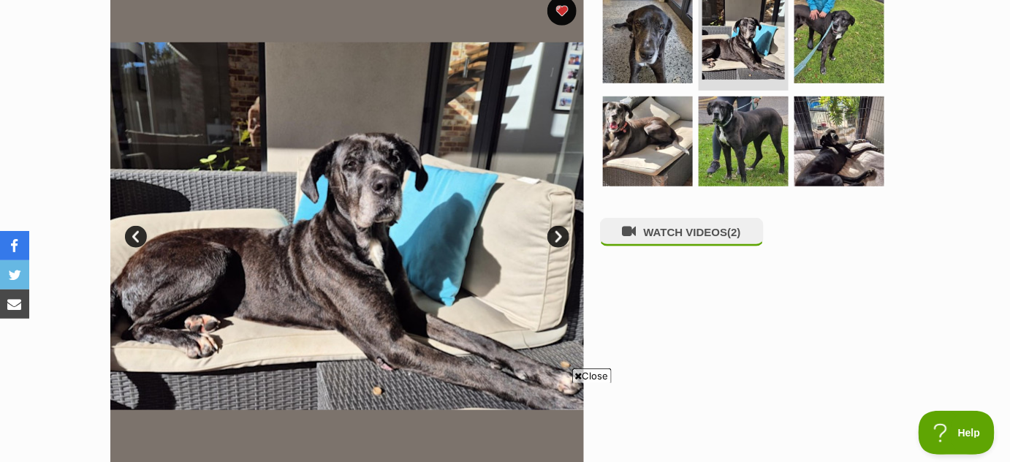
click at [552, 237] on link "Next" at bounding box center [558, 237] width 22 height 22
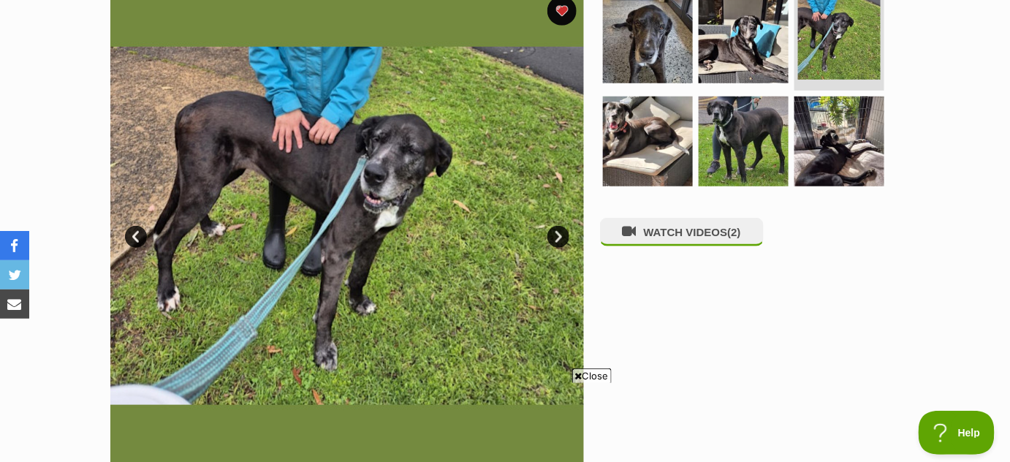
click at [552, 237] on link "Next" at bounding box center [558, 237] width 22 height 22
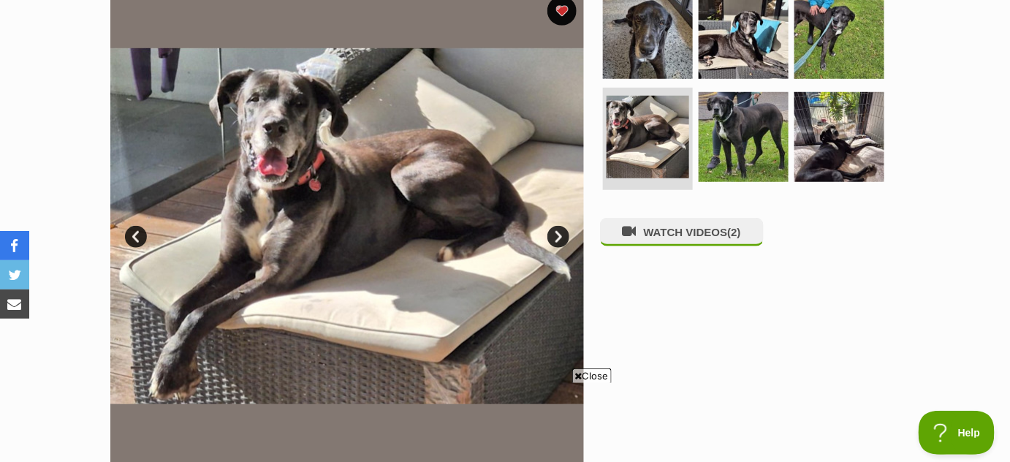
click at [552, 237] on link "Next" at bounding box center [558, 237] width 22 height 22
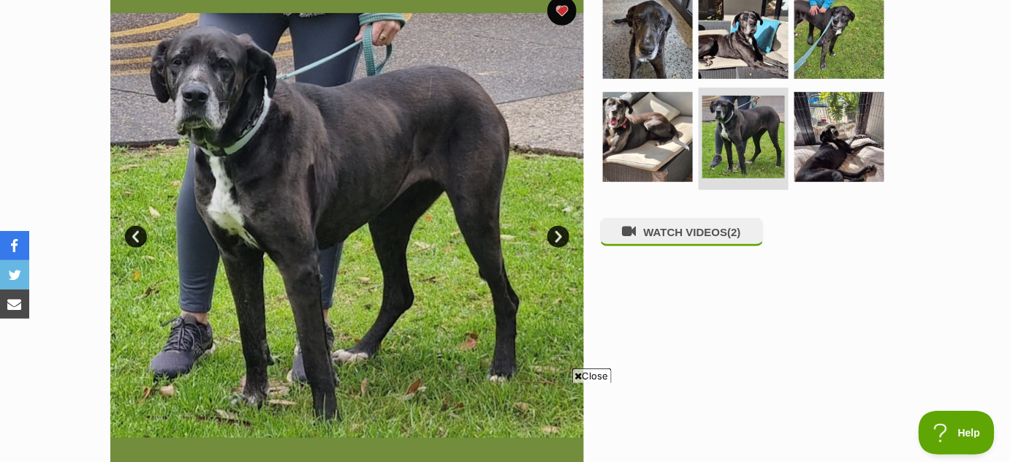
click at [552, 237] on link "Next" at bounding box center [558, 237] width 22 height 22
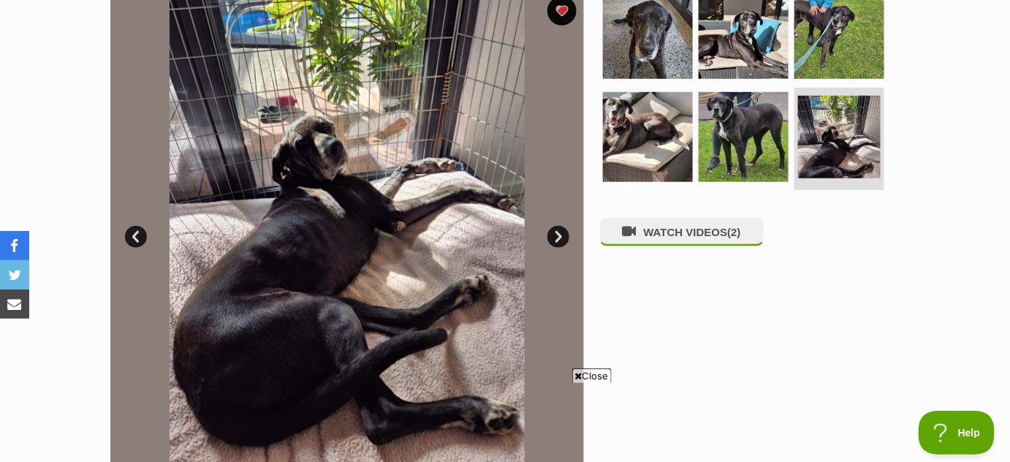
click at [552, 237] on link "Next" at bounding box center [558, 237] width 22 height 22
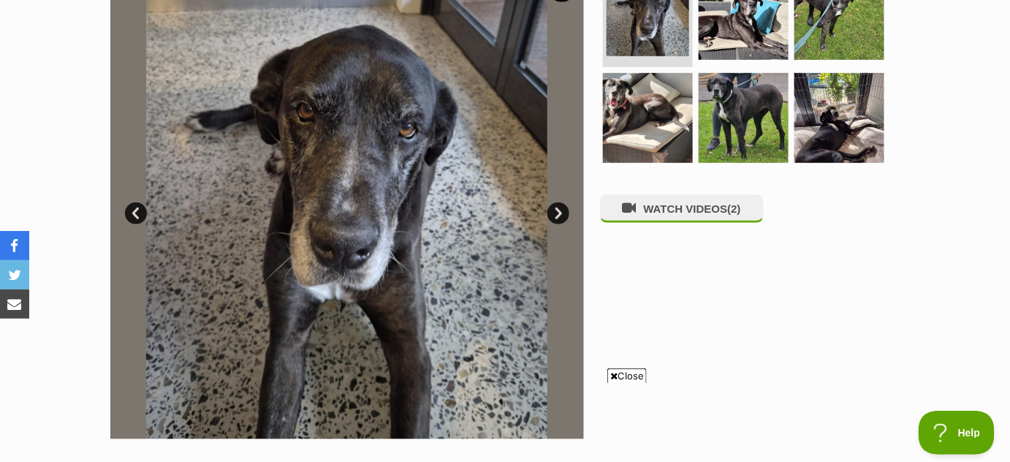
scroll to position [74, 0]
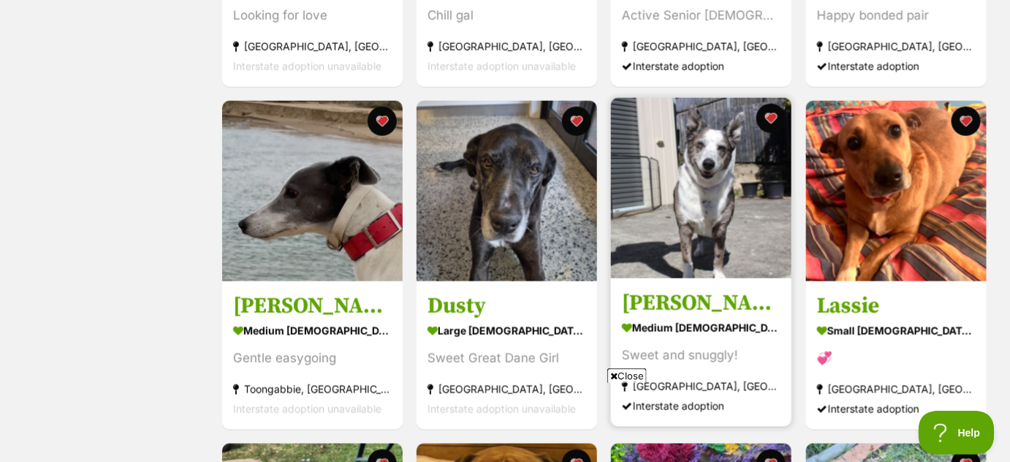
click at [677, 226] on img at bounding box center [701, 188] width 180 height 180
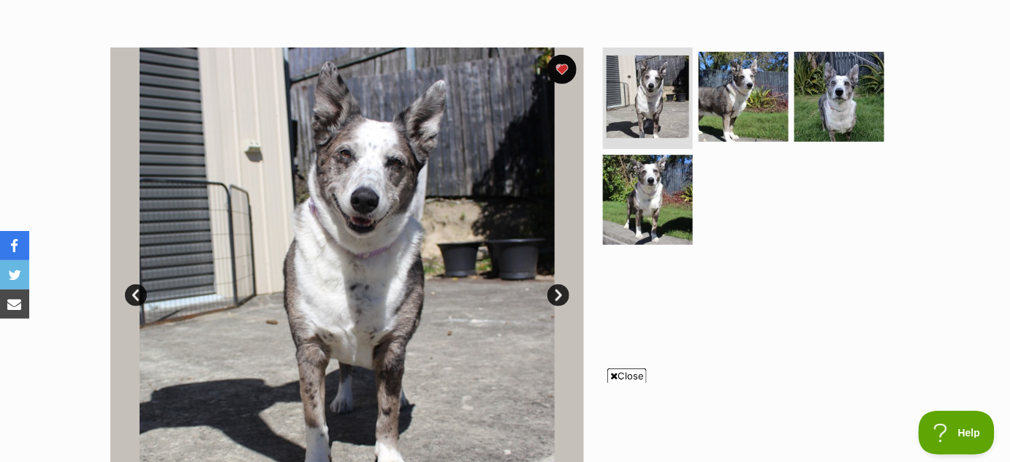
click at [553, 300] on link "Next" at bounding box center [558, 295] width 22 height 22
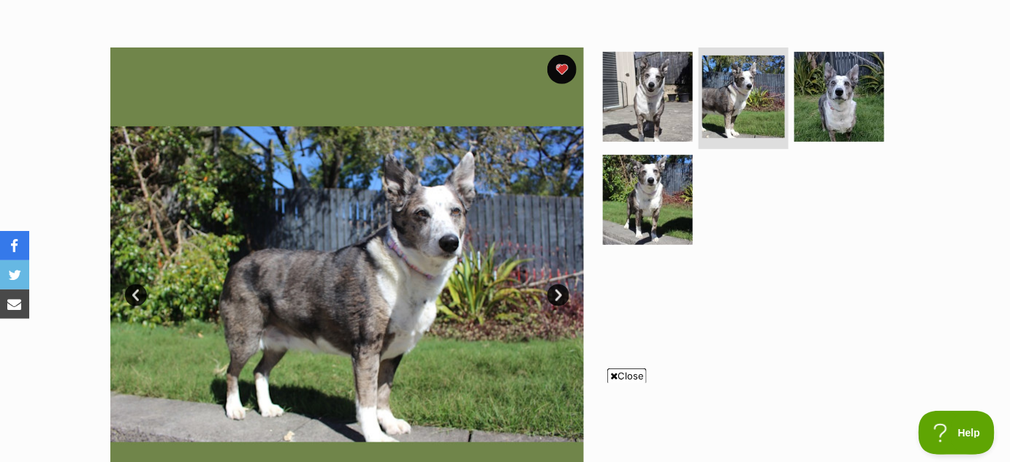
click at [553, 300] on link "Next" at bounding box center [558, 295] width 22 height 22
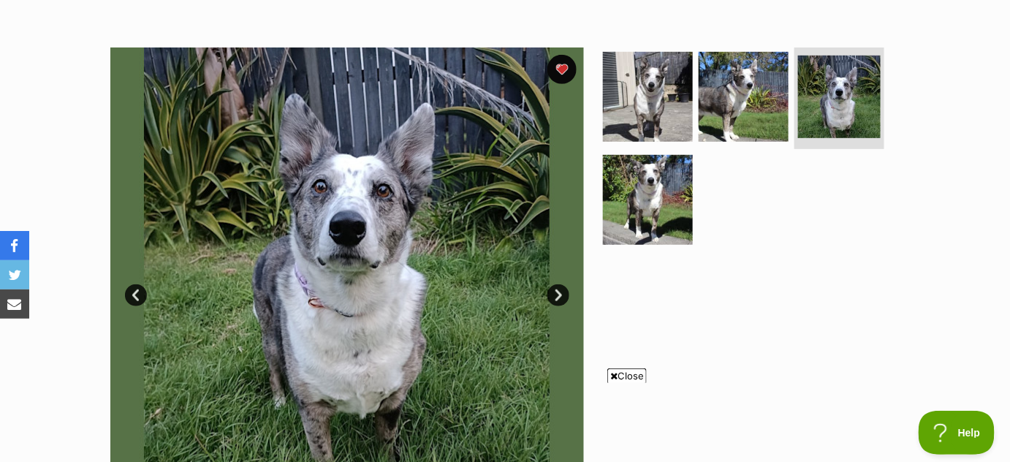
click at [553, 300] on link "Next" at bounding box center [558, 295] width 22 height 22
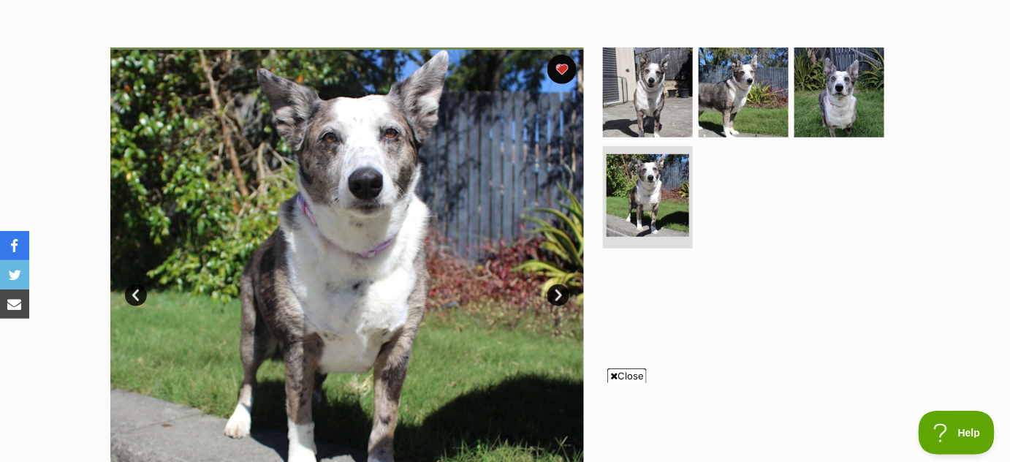
click at [553, 300] on link "Next" at bounding box center [558, 295] width 22 height 22
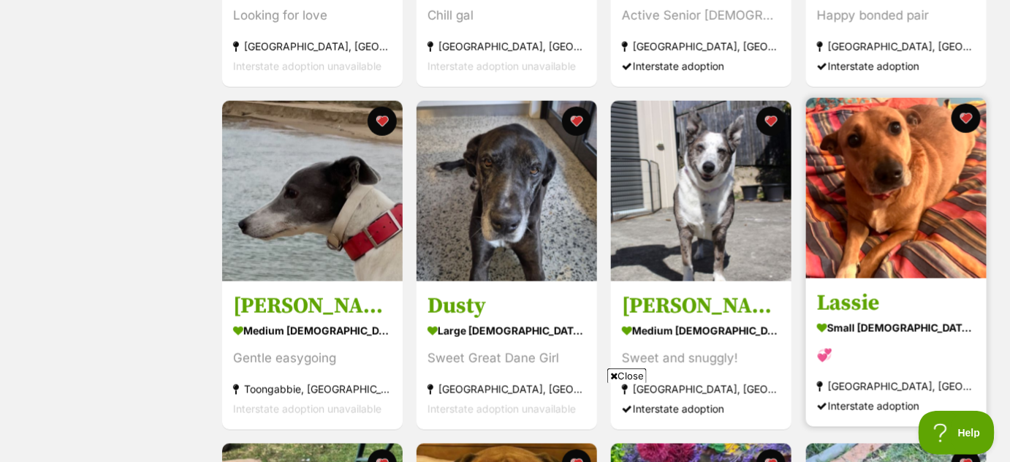
click at [878, 227] on img at bounding box center [896, 188] width 180 height 180
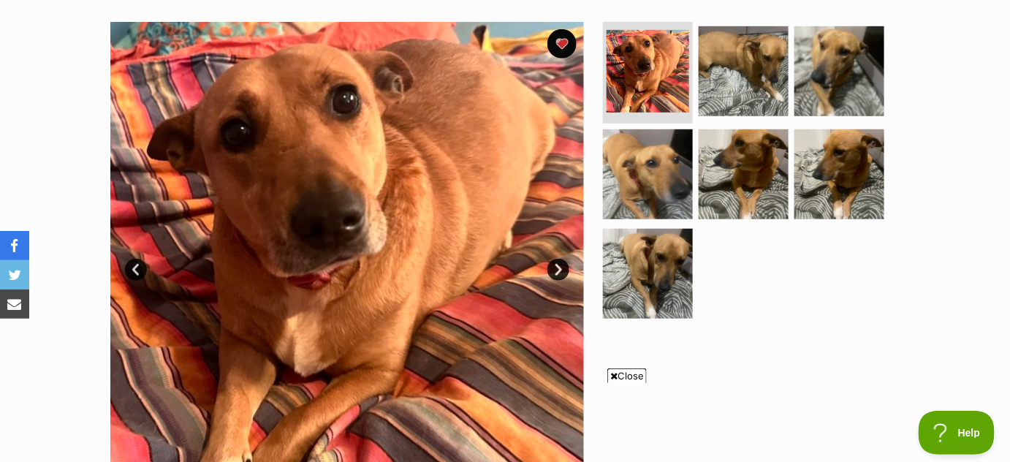
scroll to position [277, 0]
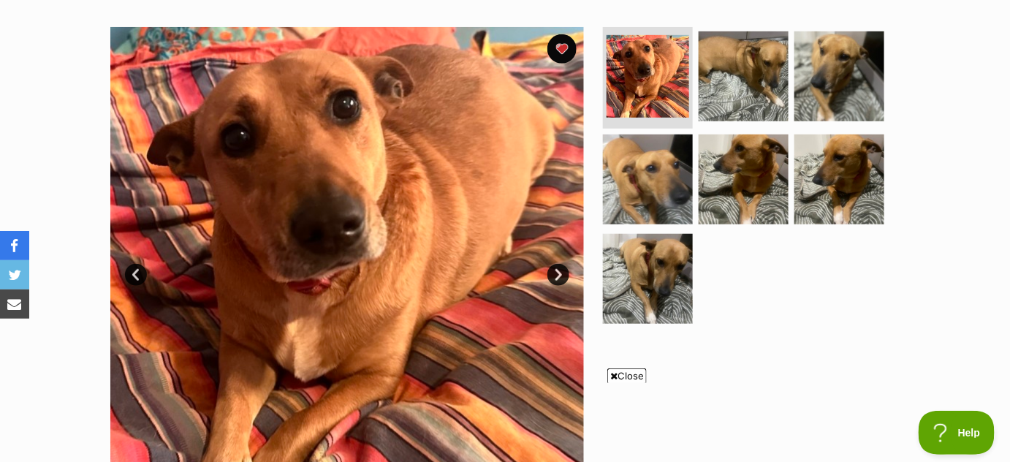
click at [555, 267] on link "Next" at bounding box center [558, 275] width 22 height 22
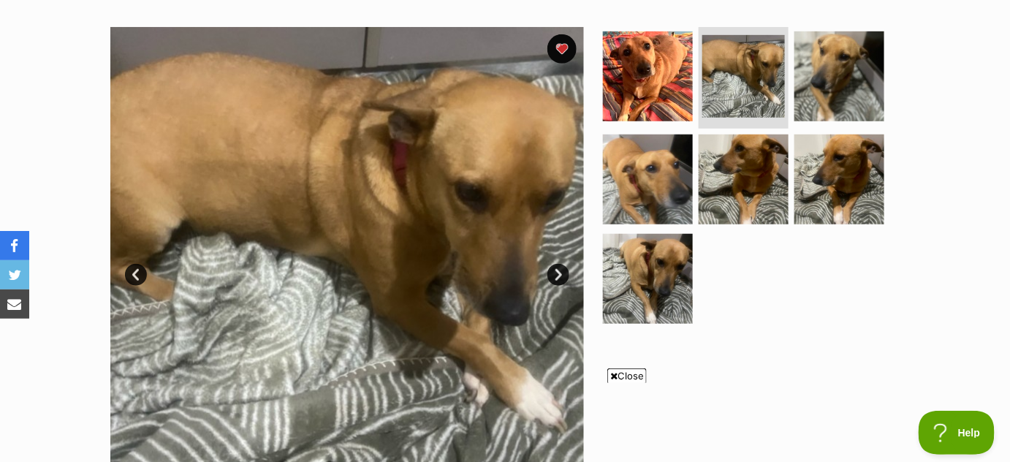
click at [555, 267] on link "Next" at bounding box center [558, 275] width 22 height 22
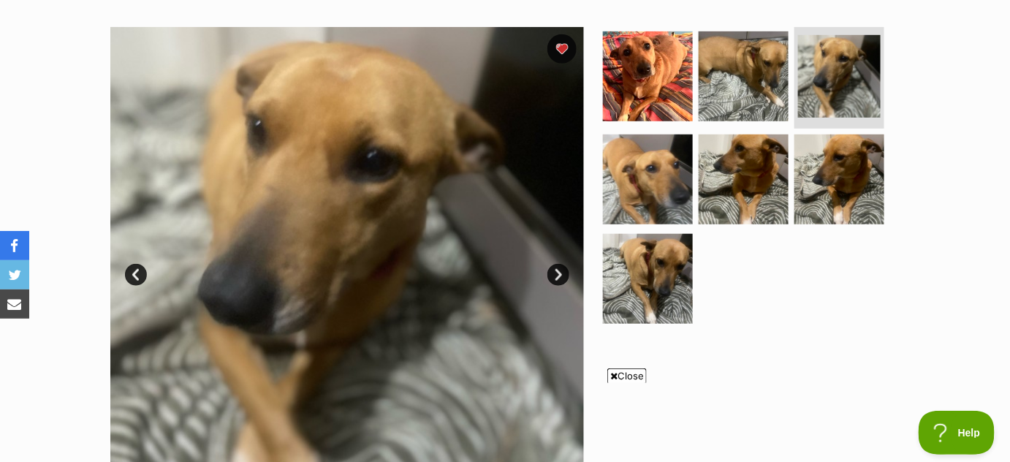
click at [555, 267] on link "Next" at bounding box center [558, 275] width 22 height 22
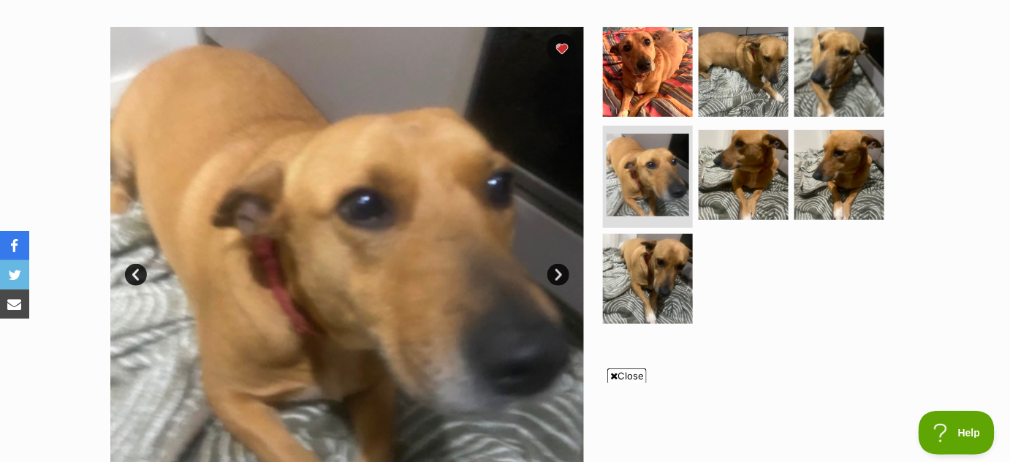
click at [555, 267] on link "Next" at bounding box center [558, 275] width 22 height 22
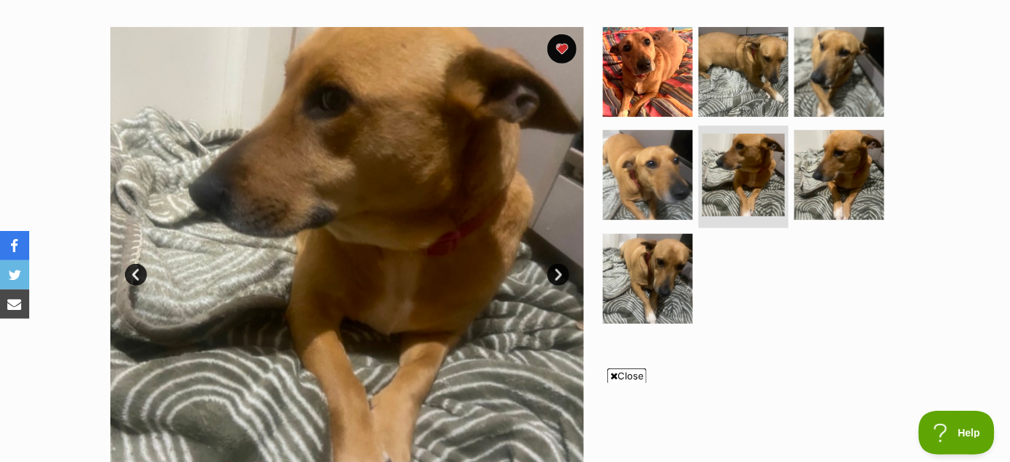
click at [555, 267] on link "Next" at bounding box center [558, 275] width 22 height 22
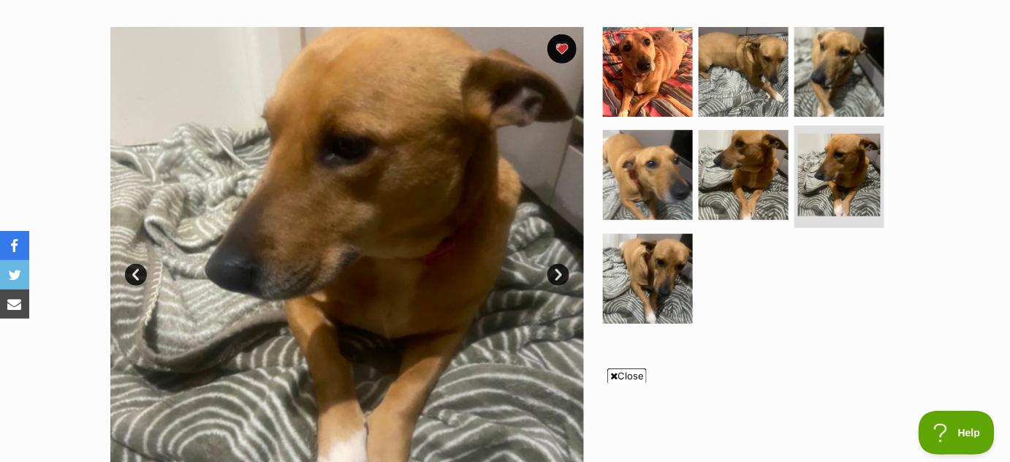
click at [555, 267] on link "Next" at bounding box center [558, 275] width 22 height 22
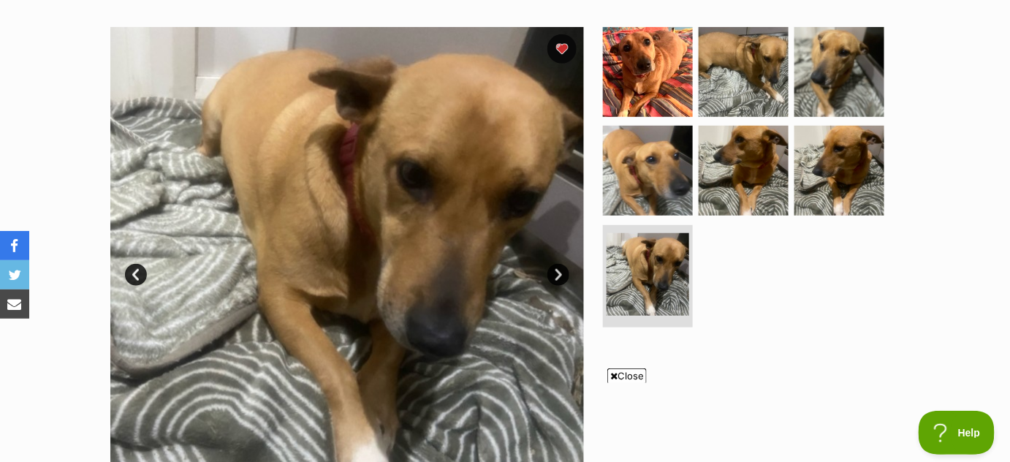
click at [555, 267] on link "Next" at bounding box center [558, 275] width 22 height 22
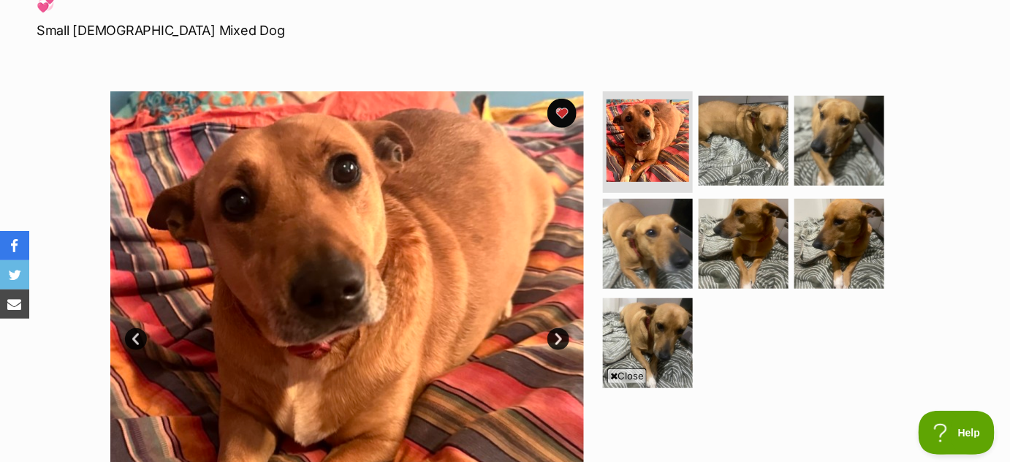
scroll to position [224, 0]
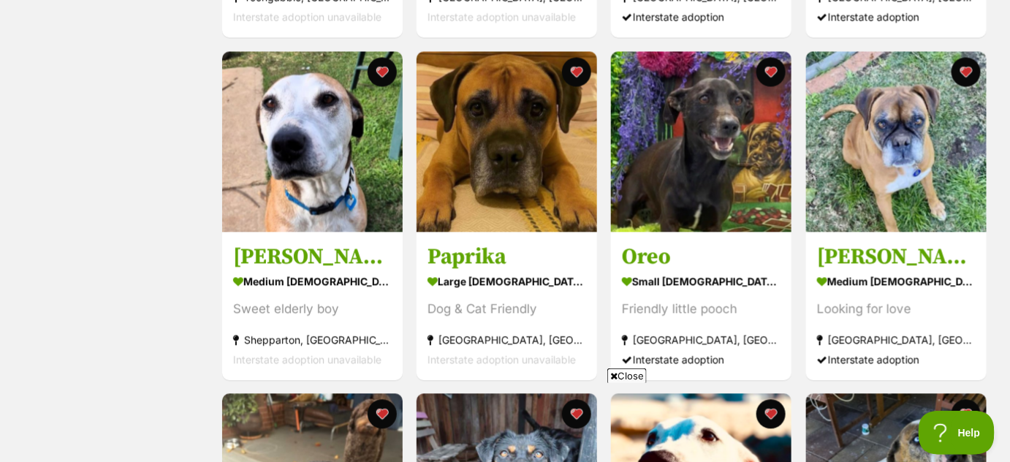
scroll to position [929, 0]
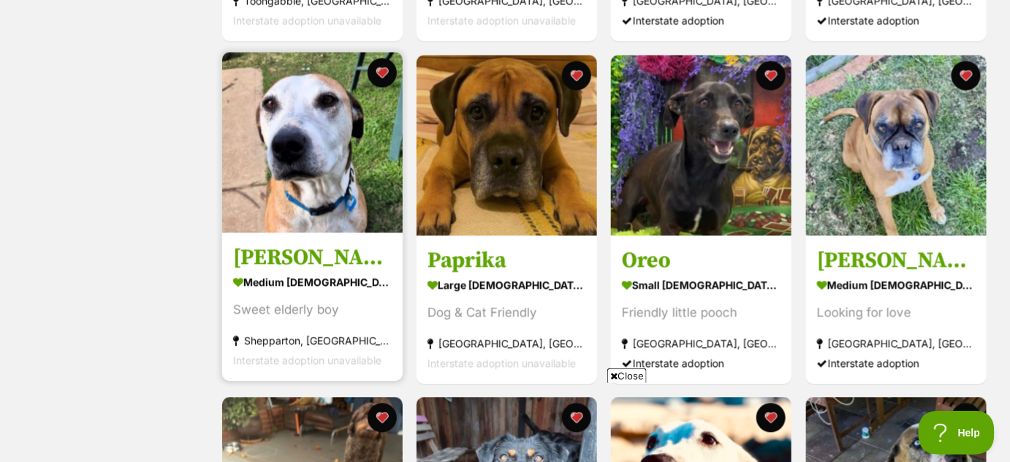
click at [332, 171] on img at bounding box center [312, 142] width 180 height 180
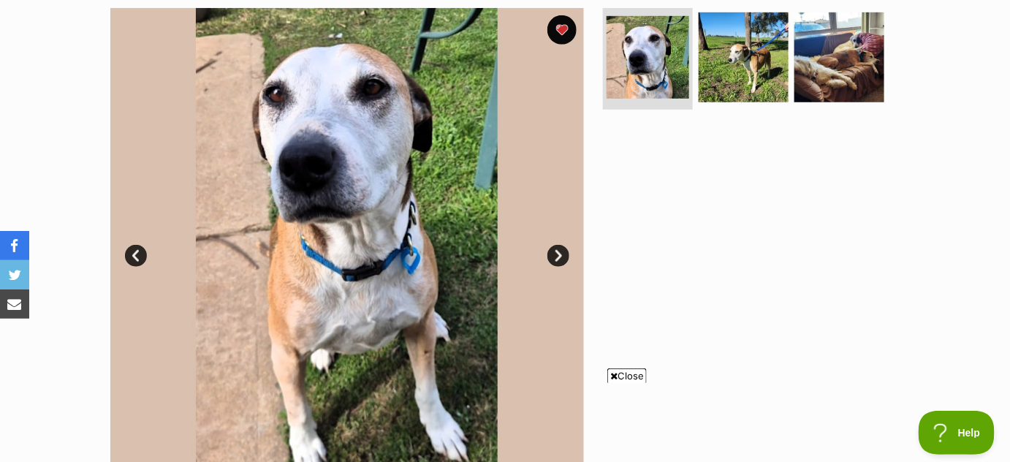
click at [556, 254] on link "Next" at bounding box center [558, 256] width 22 height 22
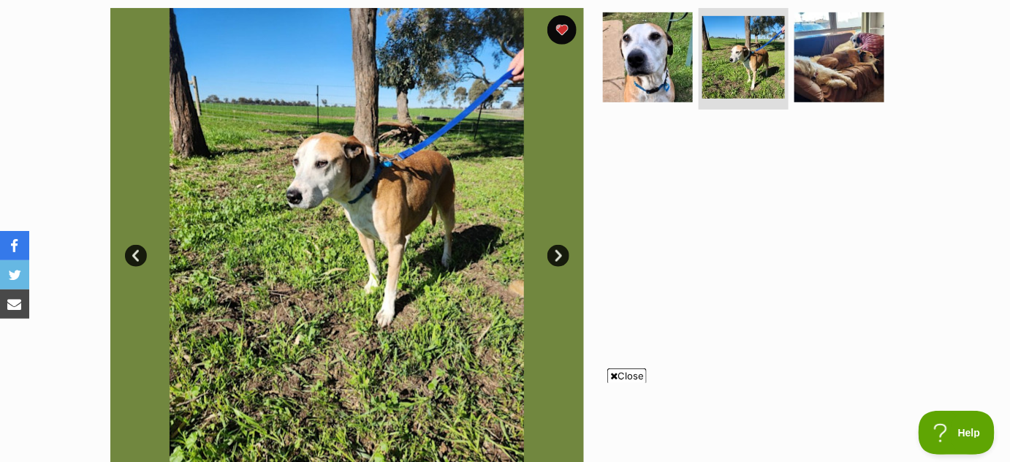
click at [556, 254] on link "Next" at bounding box center [558, 256] width 22 height 22
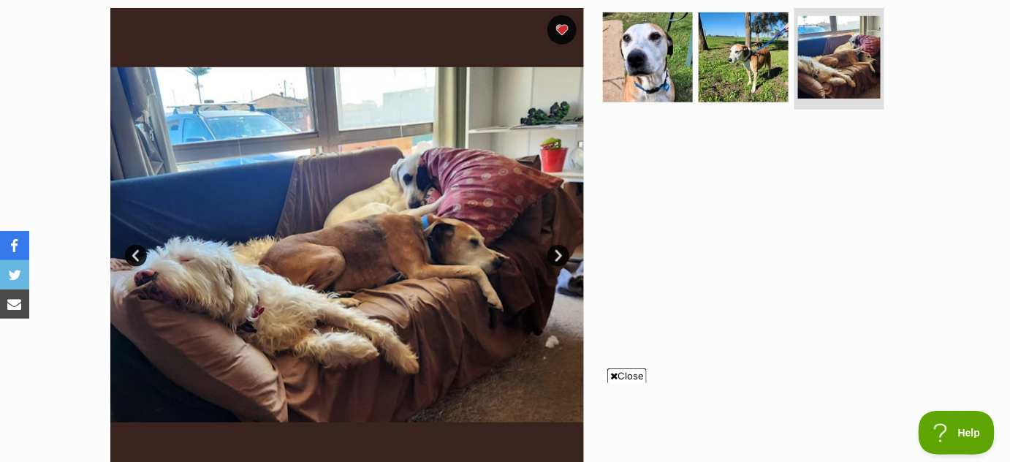
click at [556, 254] on link "Next" at bounding box center [558, 256] width 22 height 22
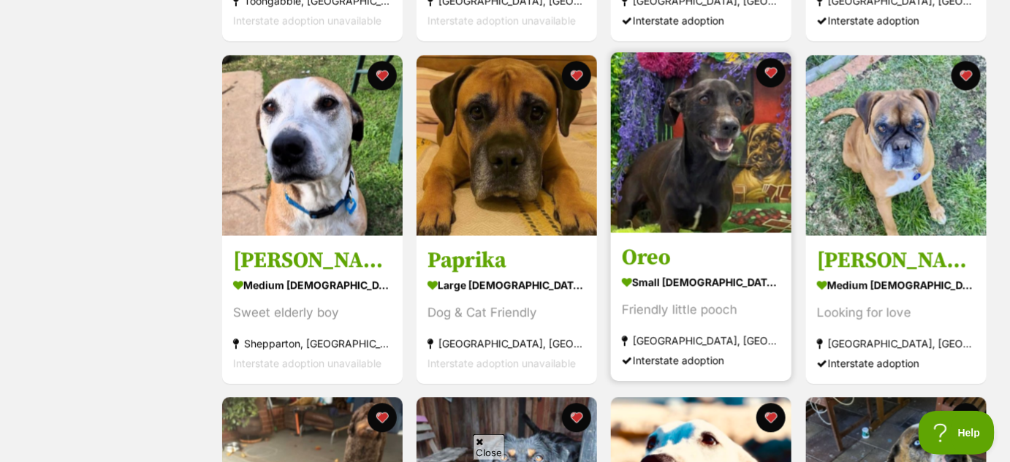
click at [738, 164] on img at bounding box center [701, 142] width 180 height 180
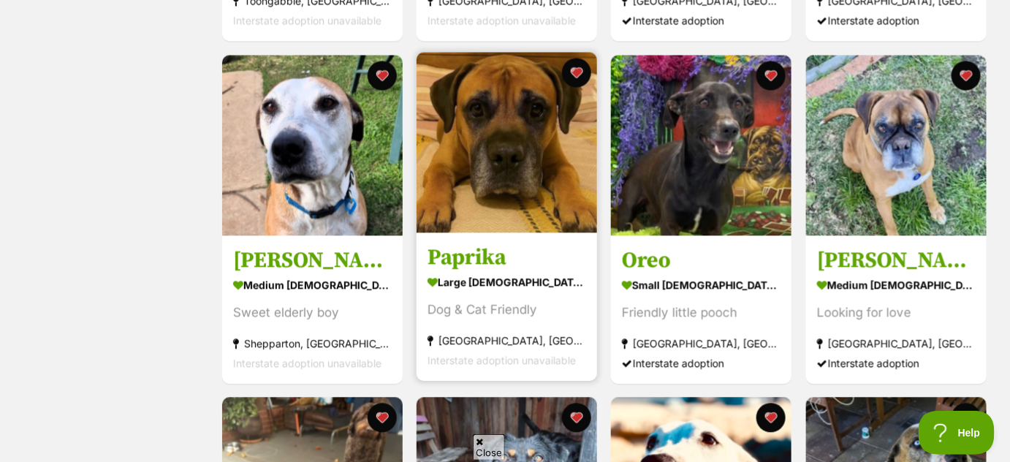
click at [496, 158] on img at bounding box center [507, 142] width 180 height 180
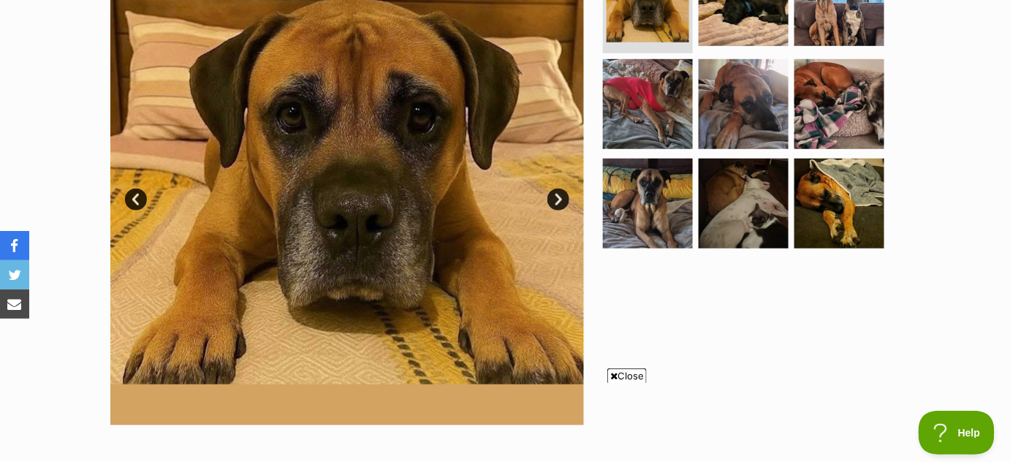
click at [556, 194] on link "Next" at bounding box center [558, 200] width 22 height 22
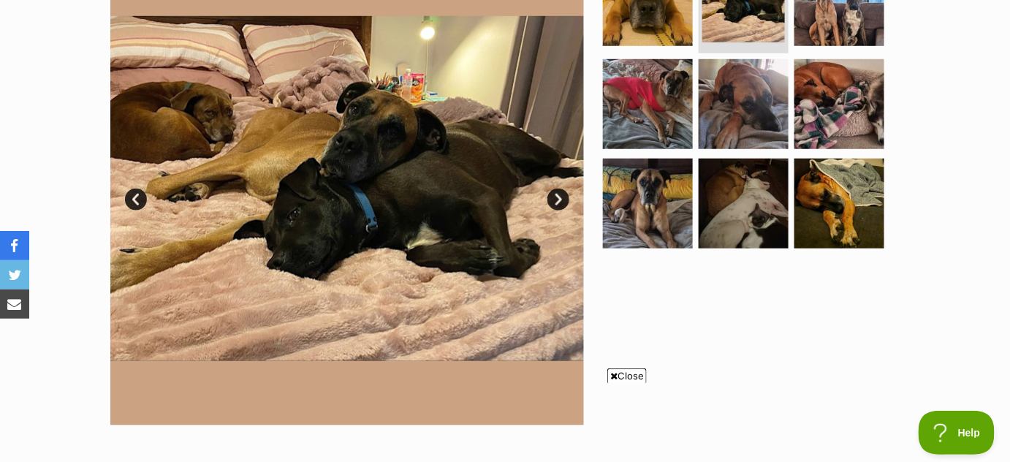
click at [556, 194] on link "Next" at bounding box center [558, 200] width 22 height 22
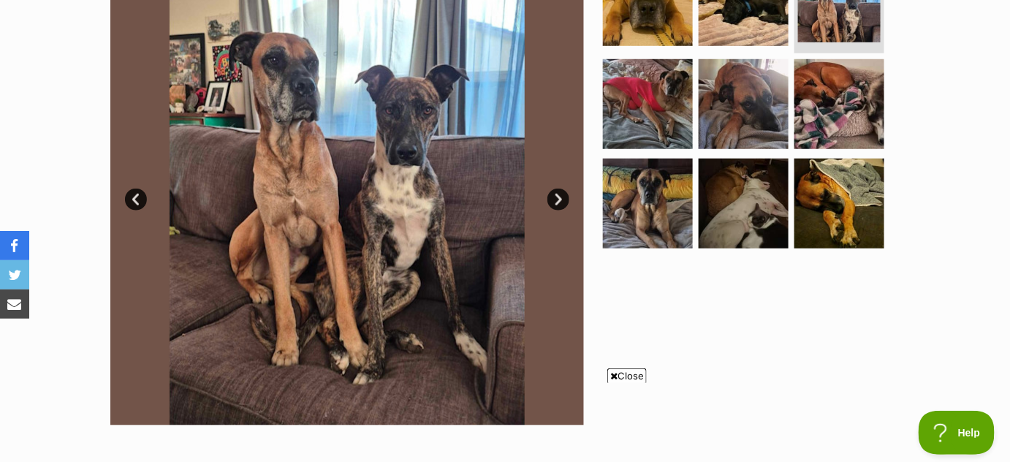
click at [556, 194] on link "Next" at bounding box center [558, 200] width 22 height 22
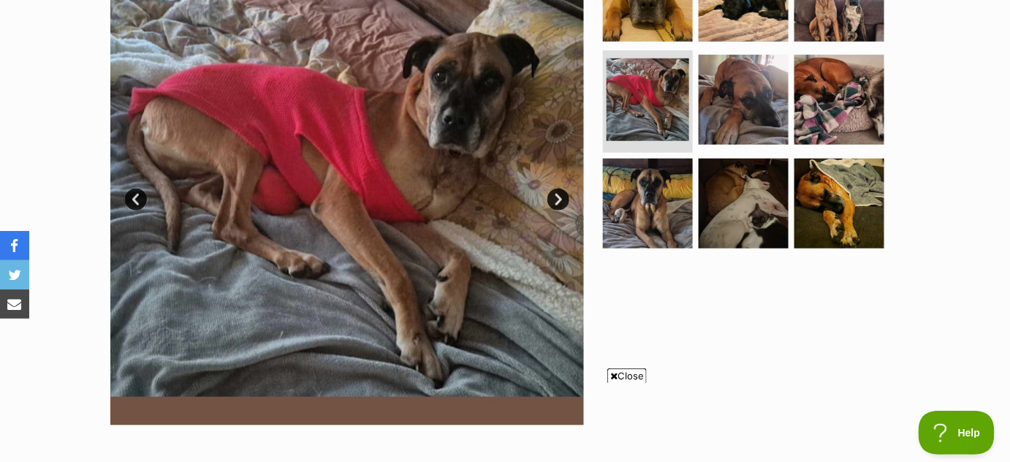
click at [556, 194] on link "Next" at bounding box center [558, 200] width 22 height 22
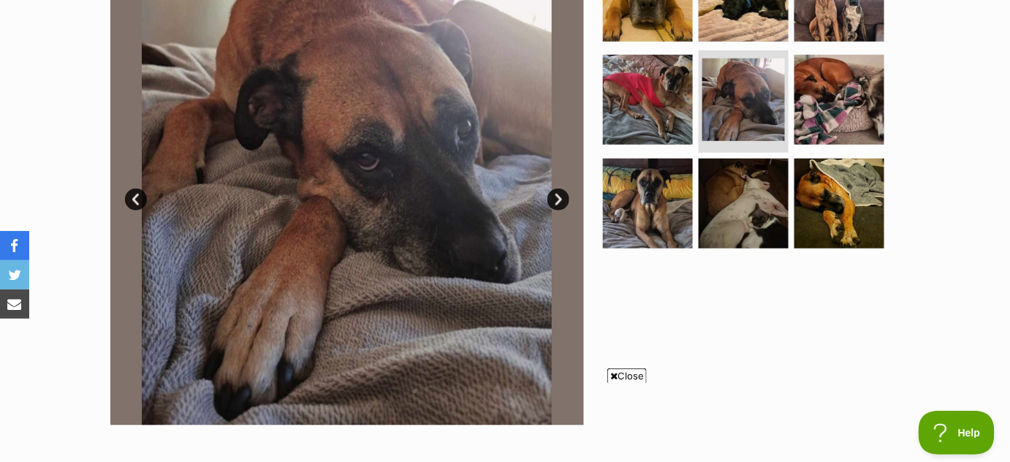
click at [556, 194] on link "Next" at bounding box center [558, 200] width 22 height 22
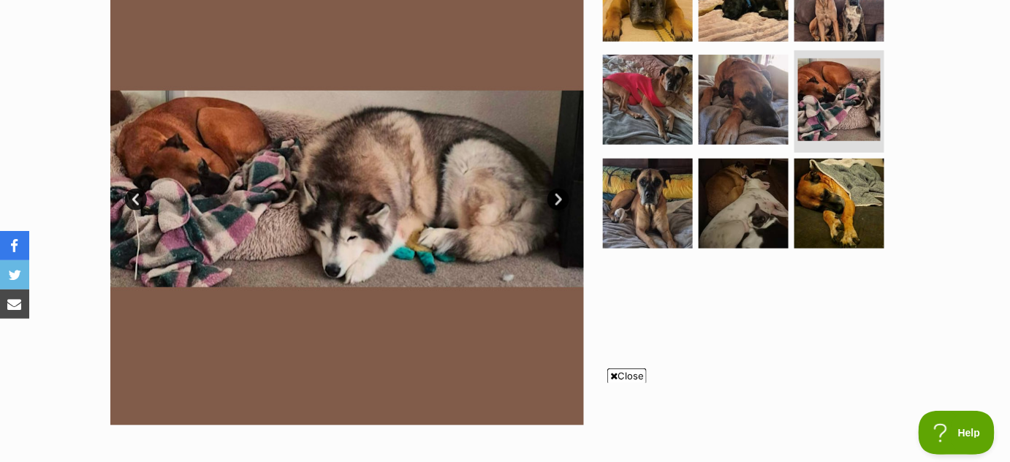
click at [556, 194] on link "Next" at bounding box center [558, 200] width 22 height 22
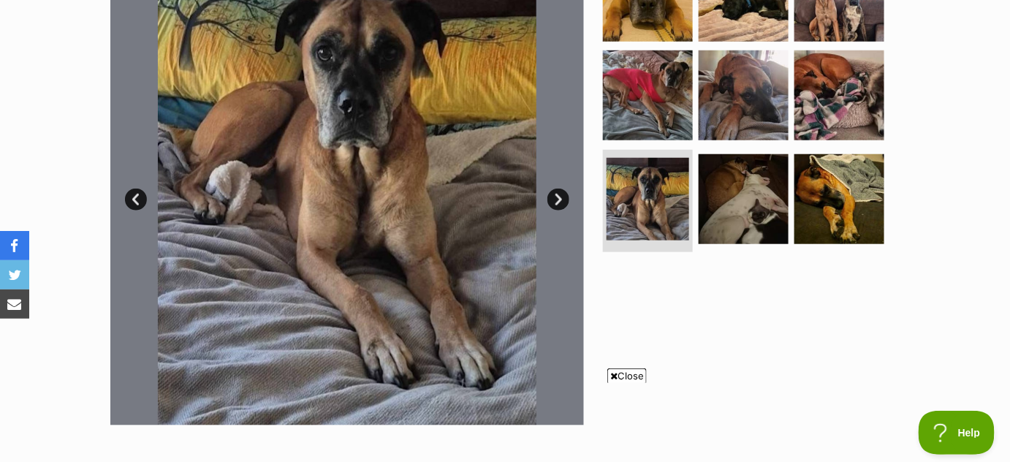
click at [556, 194] on link "Next" at bounding box center [558, 200] width 22 height 22
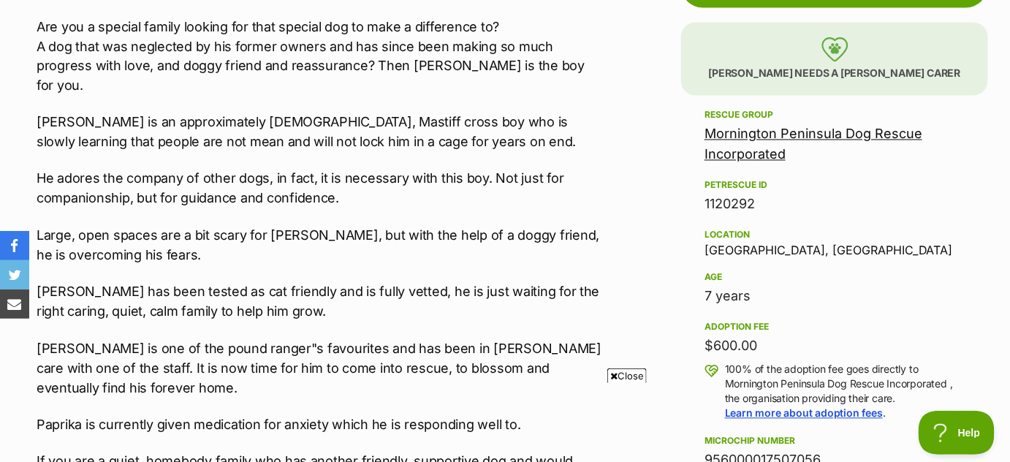
scroll to position [849, 0]
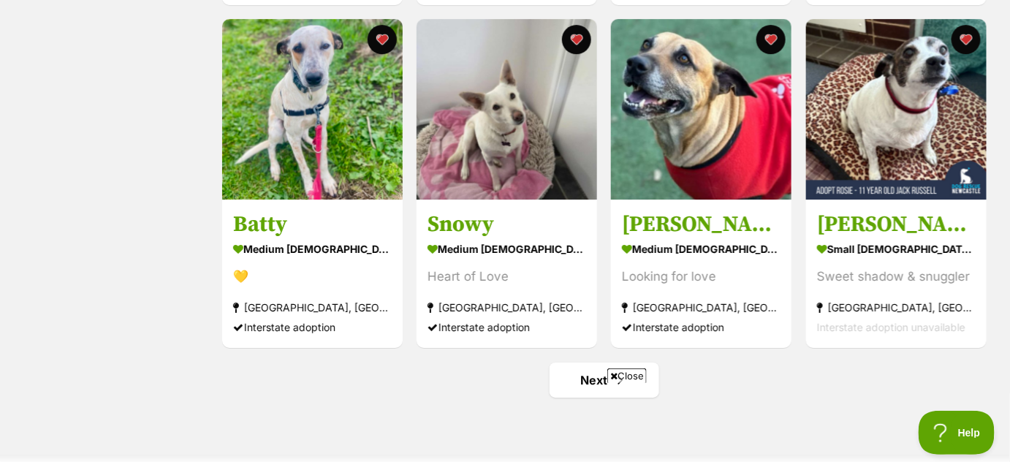
scroll to position [1654, 0]
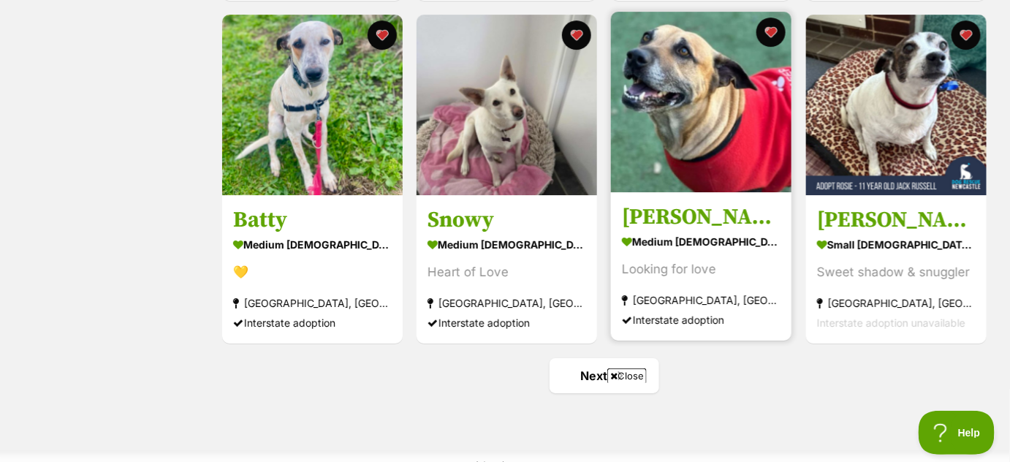
click at [710, 141] on img at bounding box center [701, 102] width 180 height 180
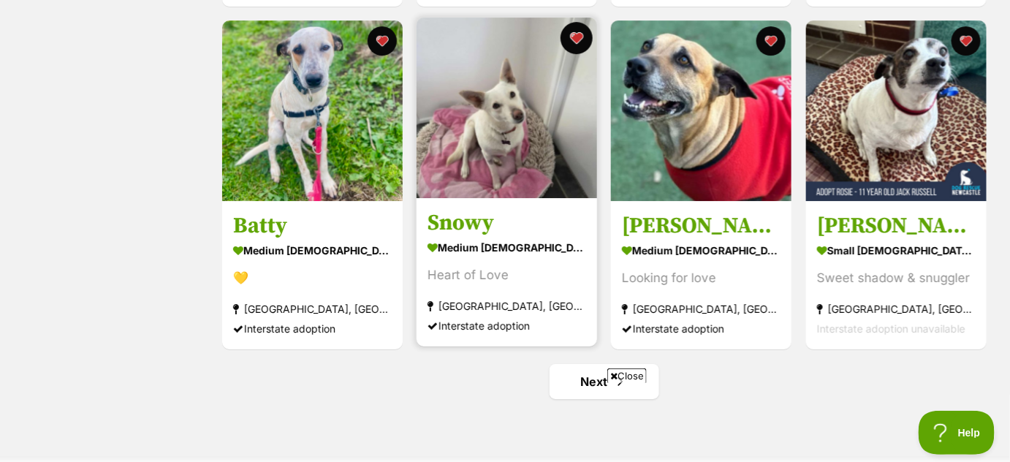
click at [574, 38] on button "favourite" at bounding box center [576, 38] width 32 height 32
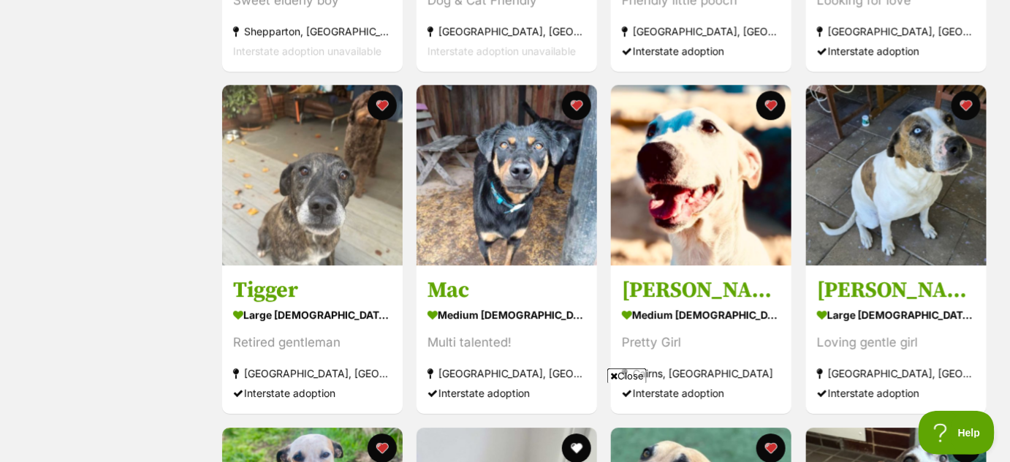
scroll to position [1238, 0]
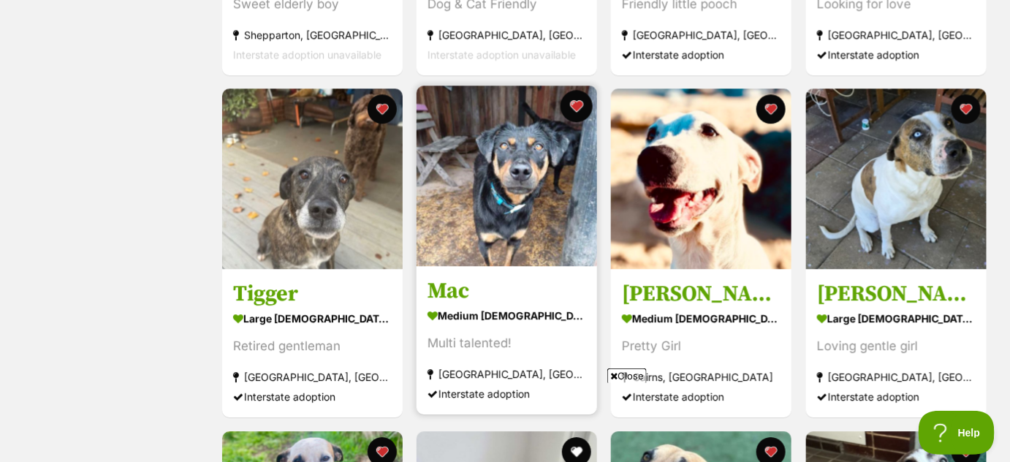
click at [574, 104] on button "favourite" at bounding box center [576, 106] width 32 height 32
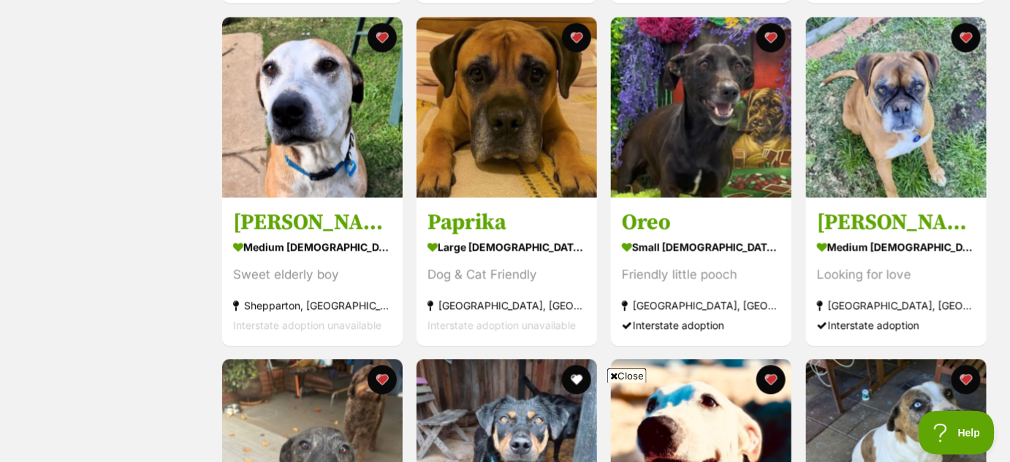
scroll to position [922, 0]
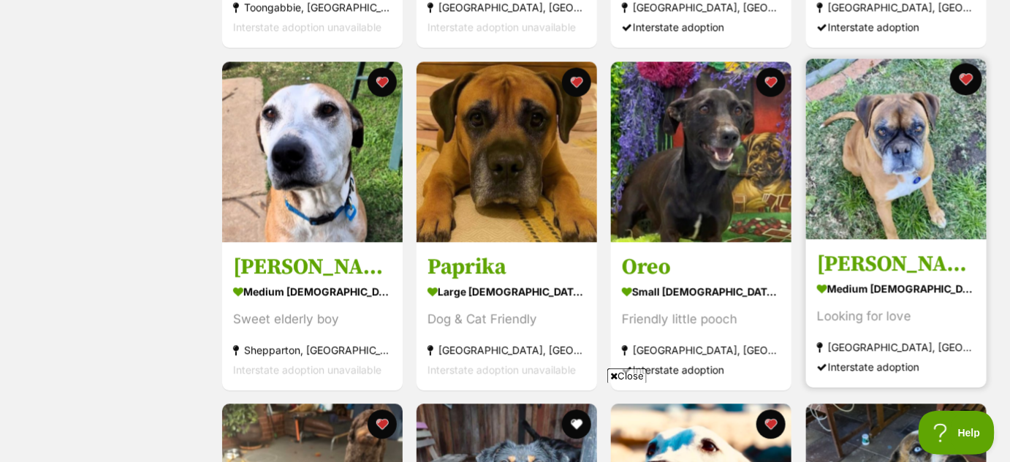
click at [965, 77] on button "favourite" at bounding box center [966, 80] width 32 height 32
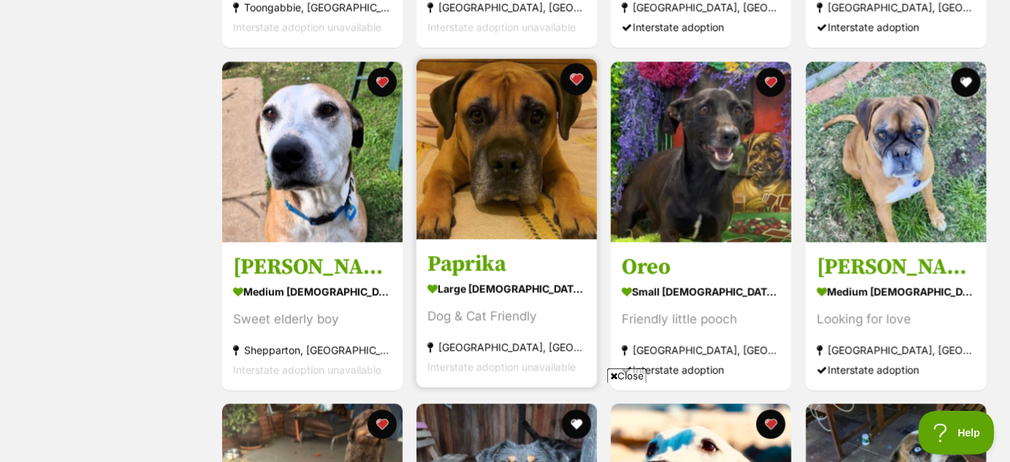
click at [579, 77] on button "favourite" at bounding box center [576, 80] width 32 height 32
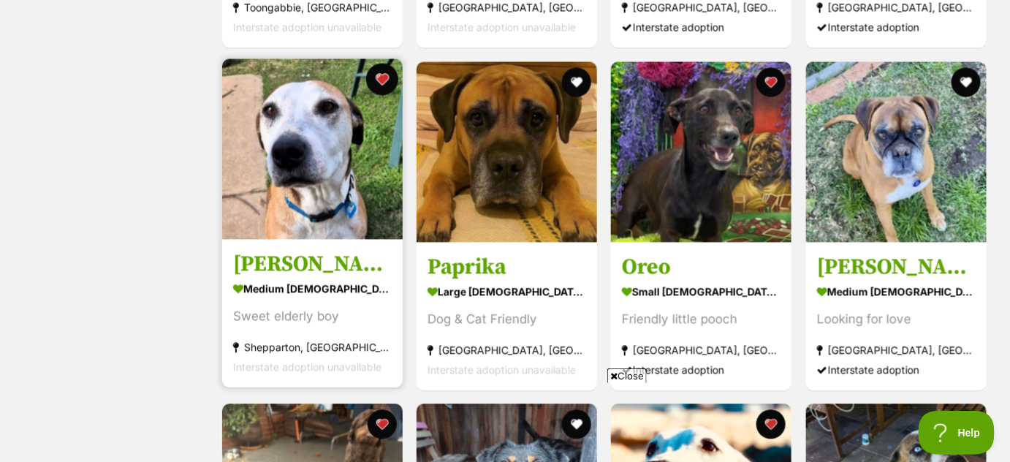
click at [378, 76] on button "favourite" at bounding box center [382, 80] width 32 height 32
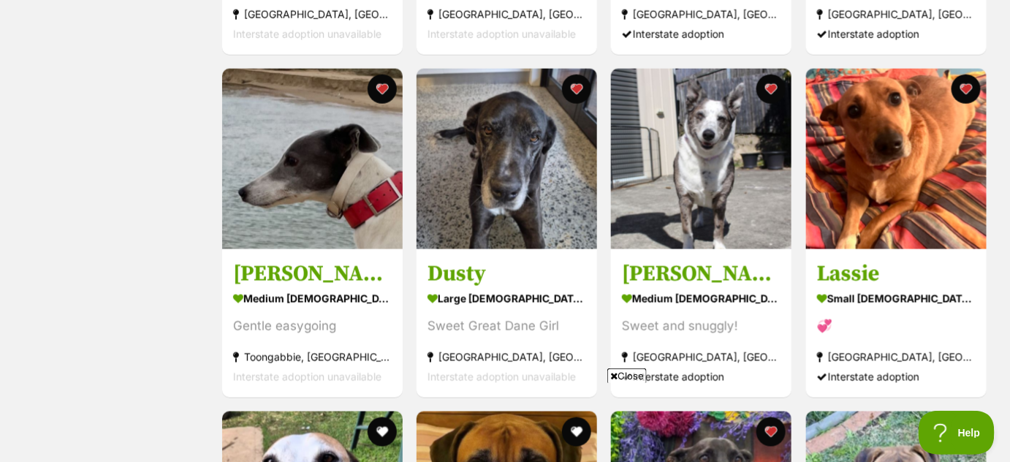
scroll to position [569, 0]
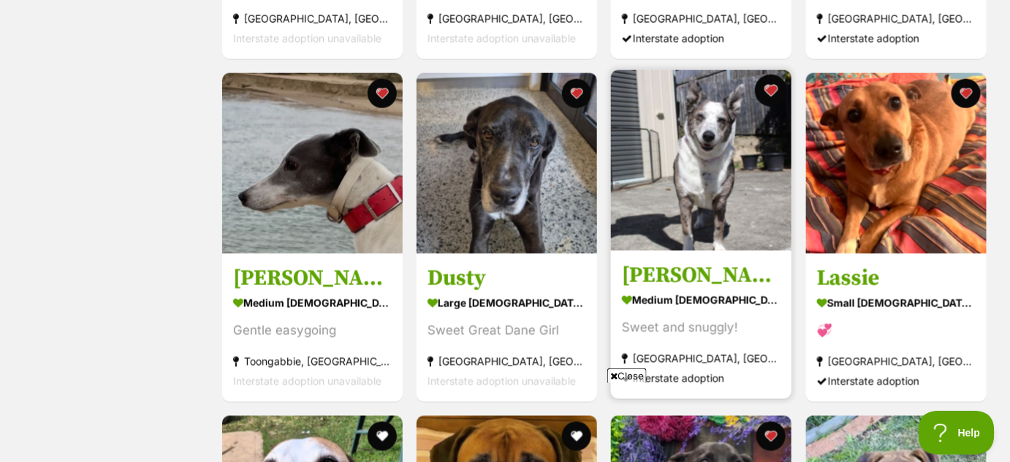
click at [769, 88] on button "favourite" at bounding box center [772, 91] width 32 height 32
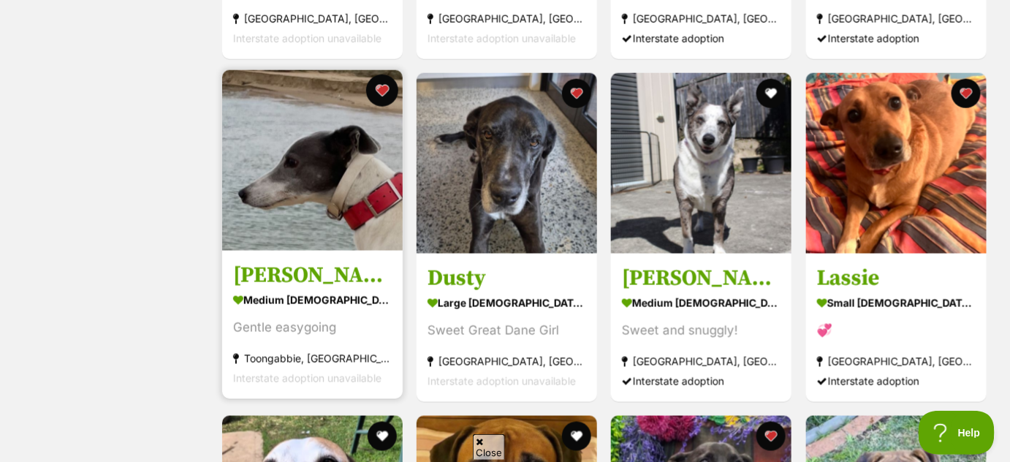
click at [379, 85] on button "favourite" at bounding box center [382, 91] width 32 height 32
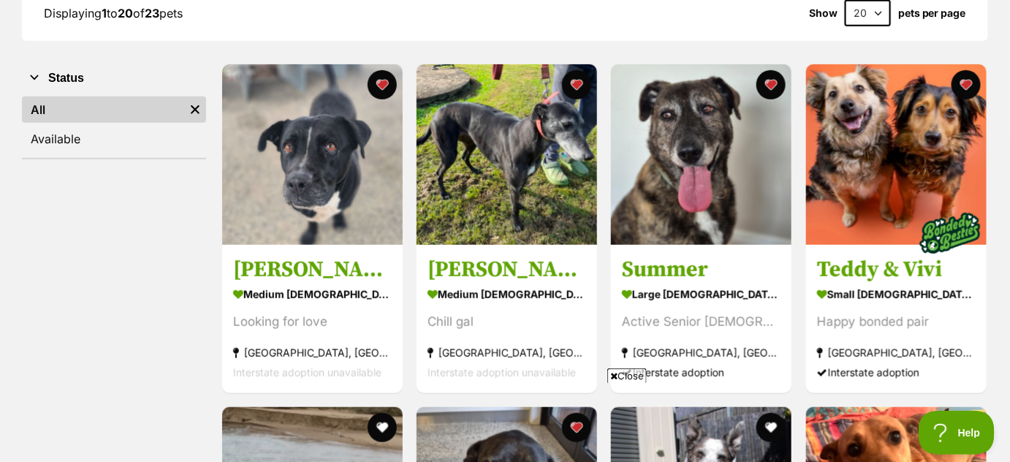
scroll to position [227, 0]
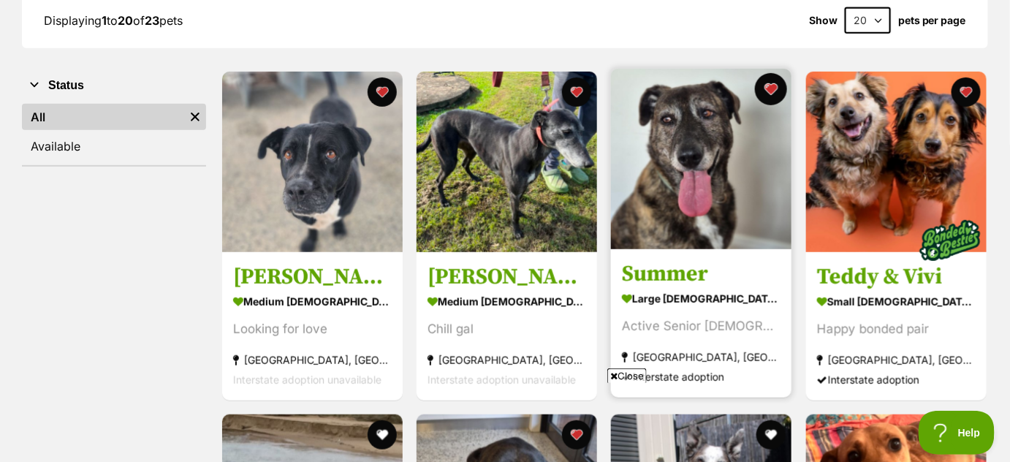
click at [766, 94] on button "favourite" at bounding box center [772, 89] width 32 height 32
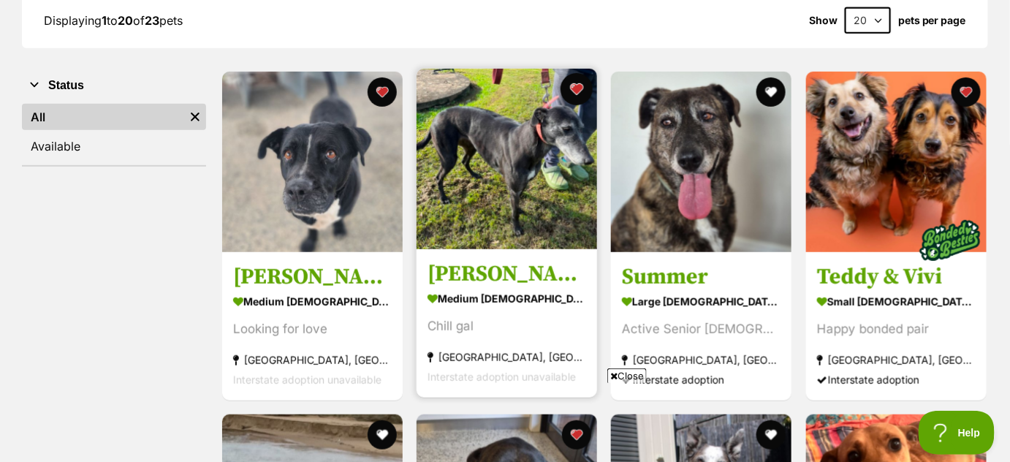
click at [577, 90] on button "favourite" at bounding box center [576, 89] width 32 height 32
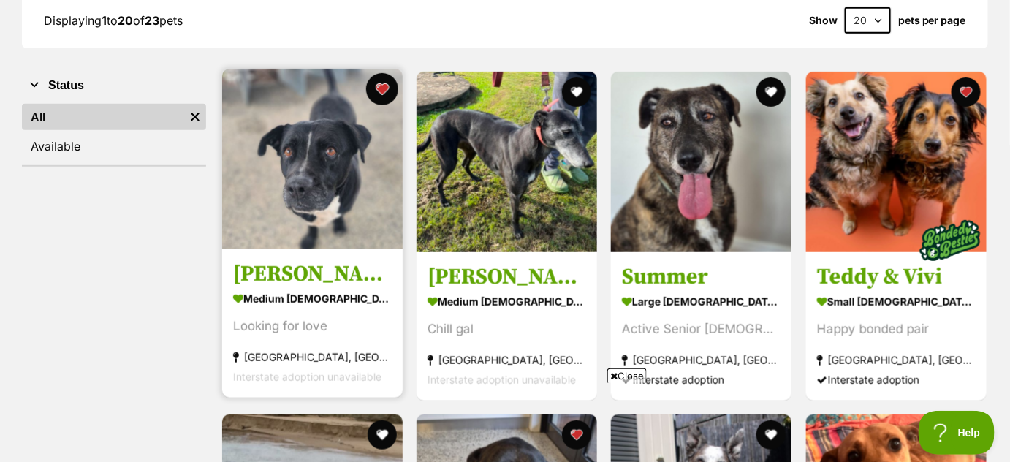
click at [387, 90] on button "favourite" at bounding box center [382, 89] width 32 height 32
